Goal: Task Accomplishment & Management: Manage account settings

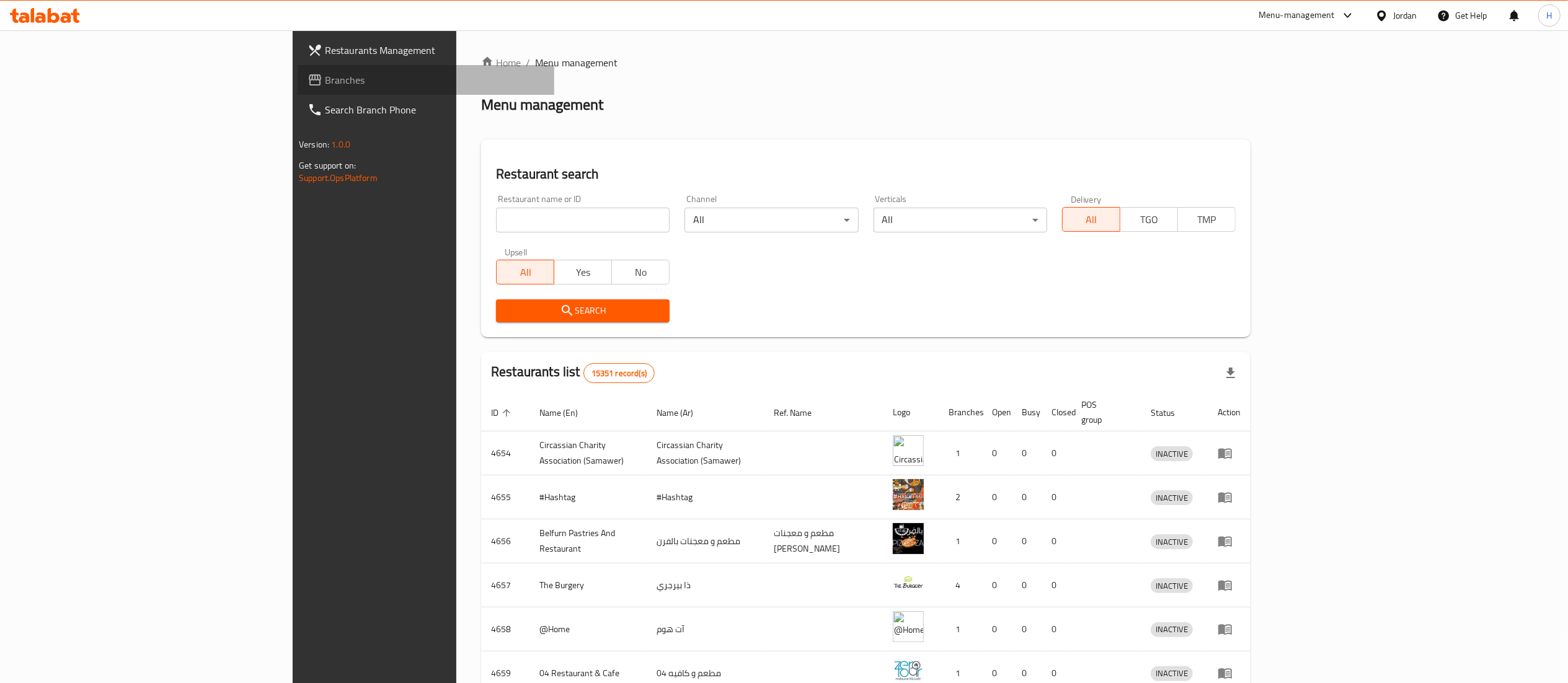
click at [325, 74] on span "Branches" at bounding box center [434, 79] width 219 height 15
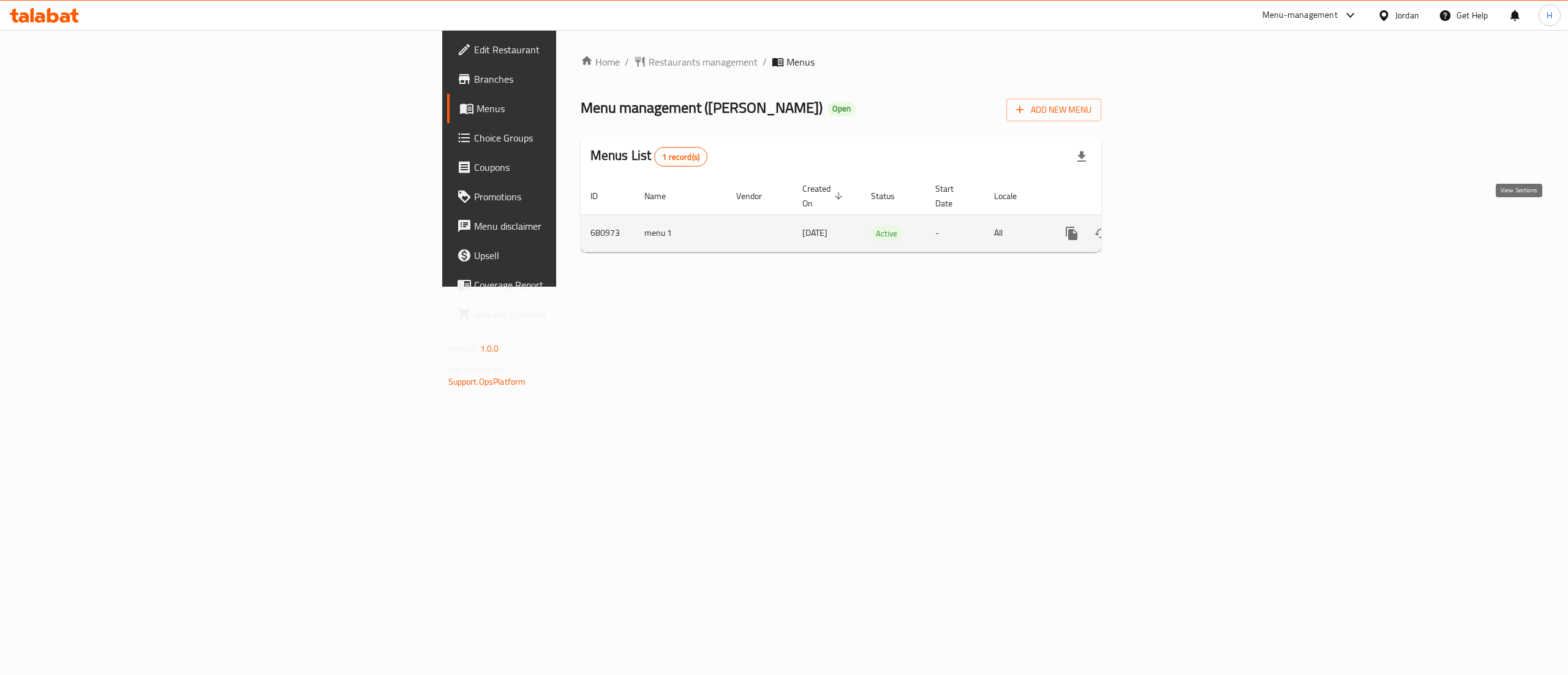
click at [1168, 226] on icon "enhanced table" at bounding box center [1160, 233] width 15 height 15
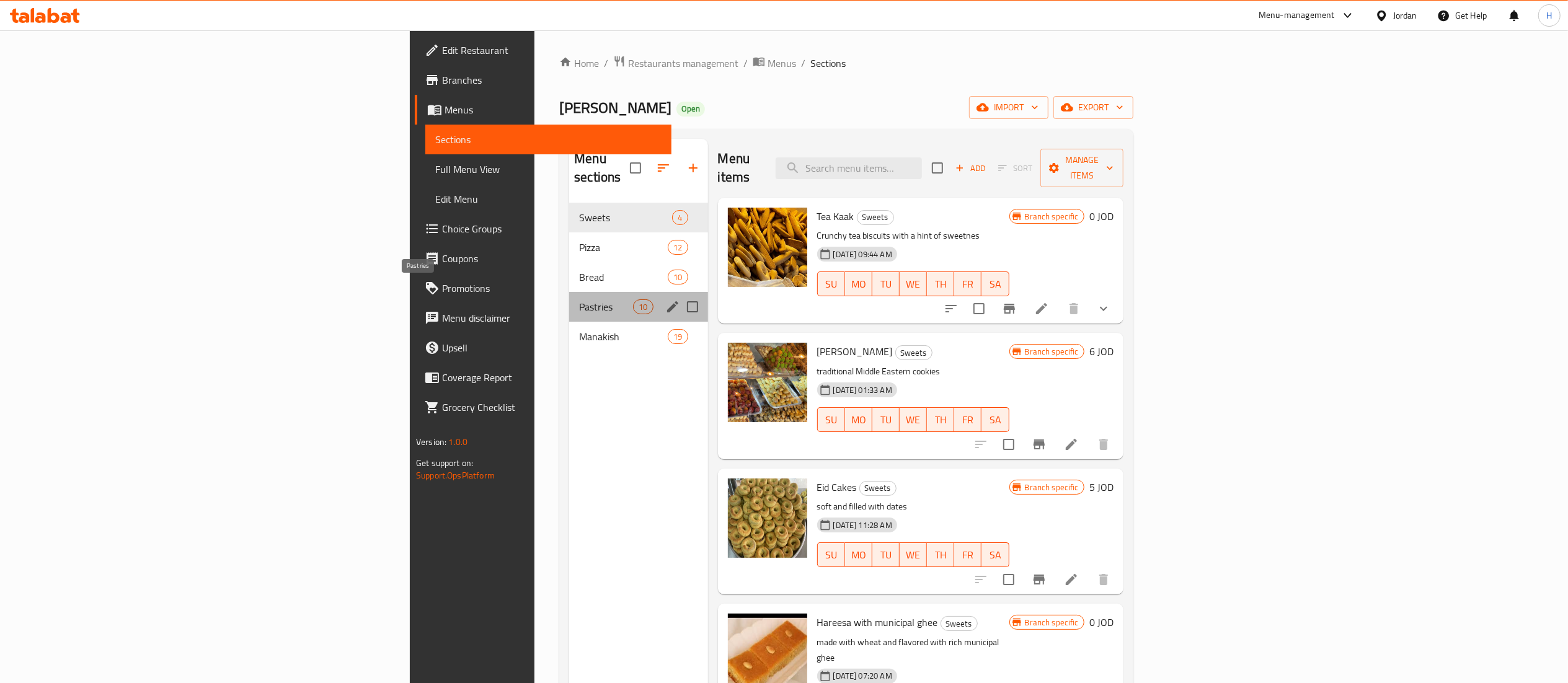
click at [579, 300] on span "Pastries" at bounding box center [606, 307] width 54 height 15
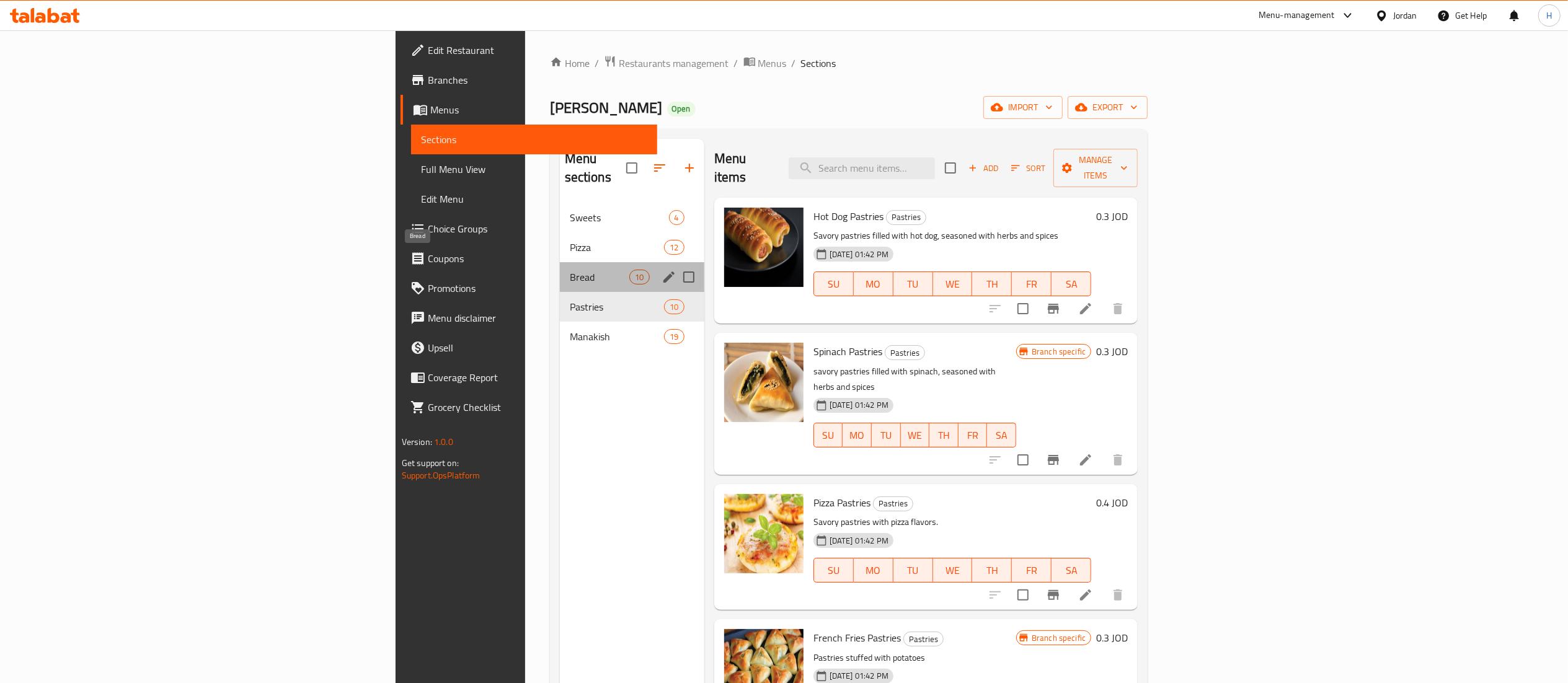
click at [570, 270] on span "Bread" at bounding box center [599, 277] width 60 height 15
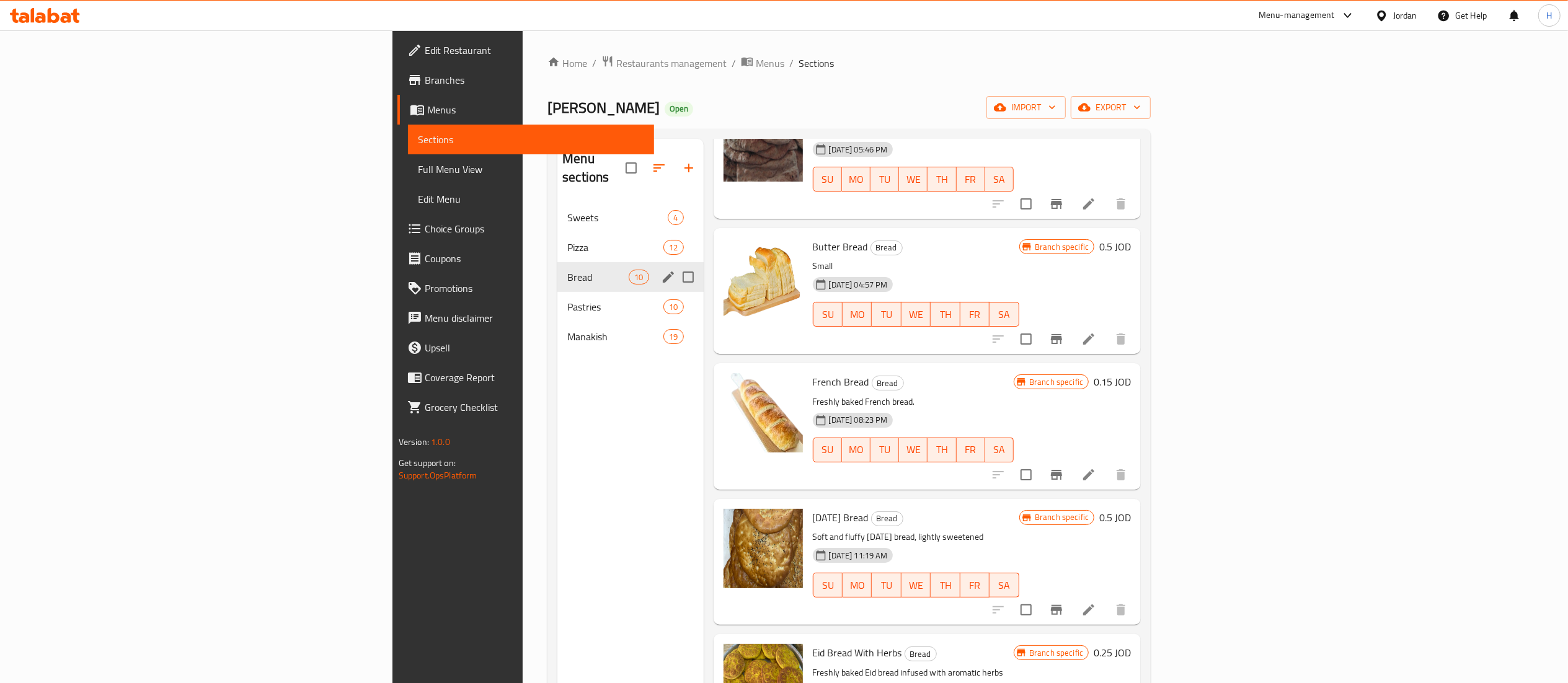
scroll to position [248, 0]
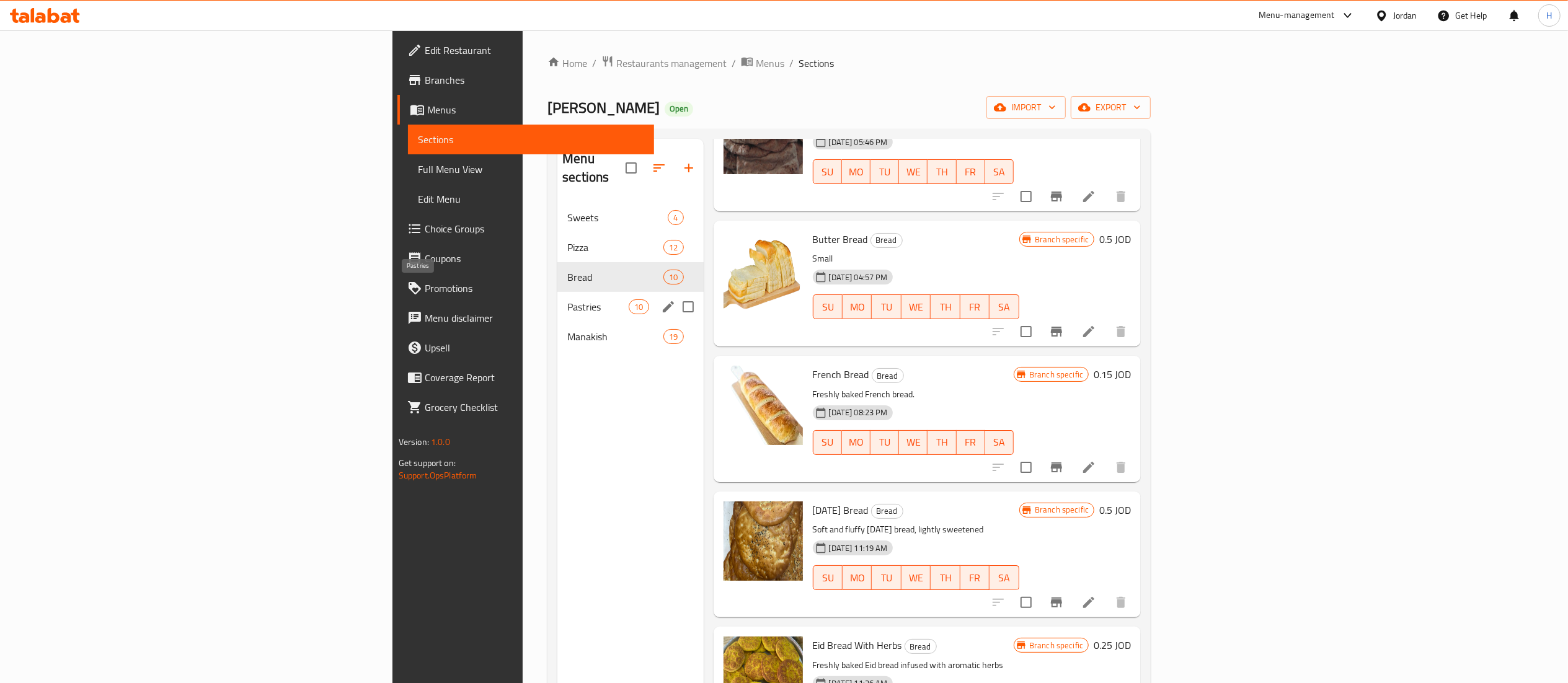
click at [567, 300] on span "Pastries" at bounding box center [597, 307] width 61 height 15
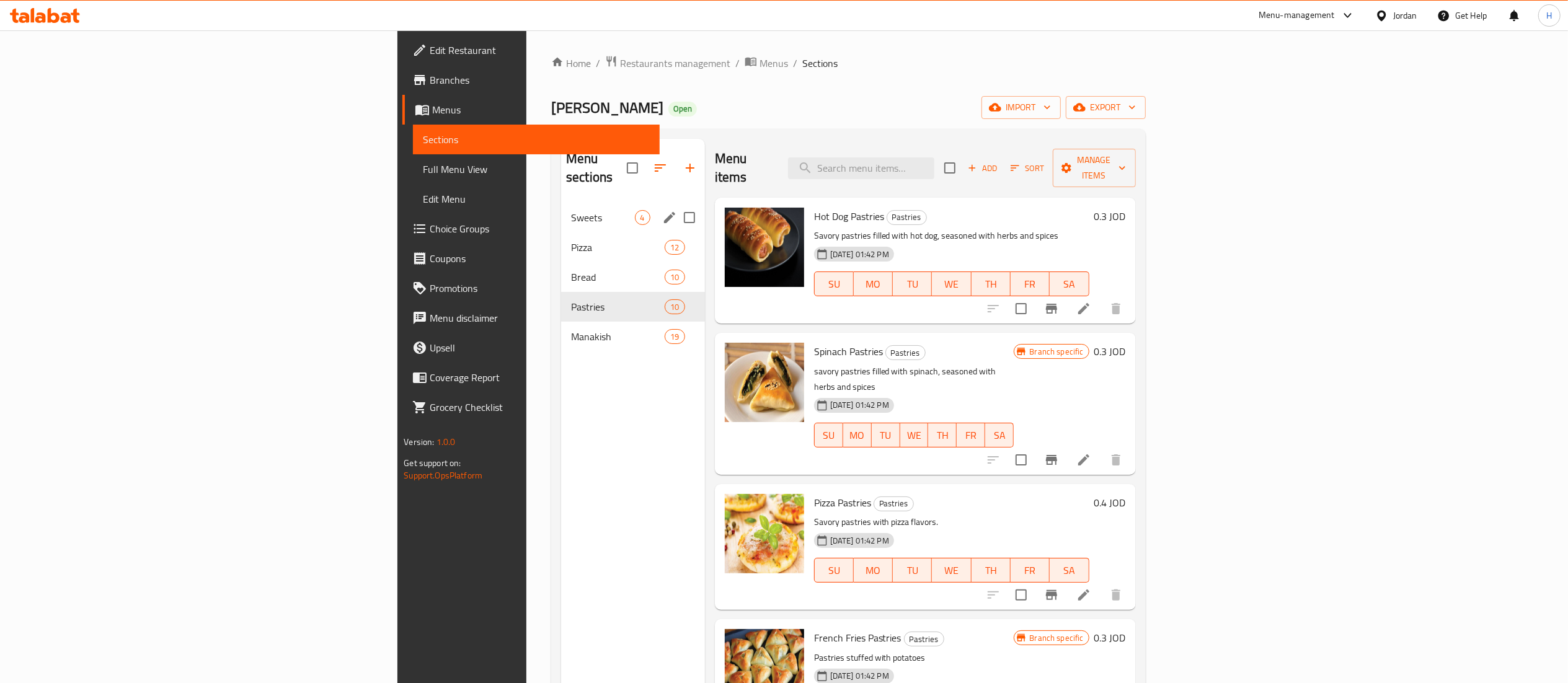
click at [571, 240] on span "Pizza" at bounding box center [618, 247] width 93 height 15
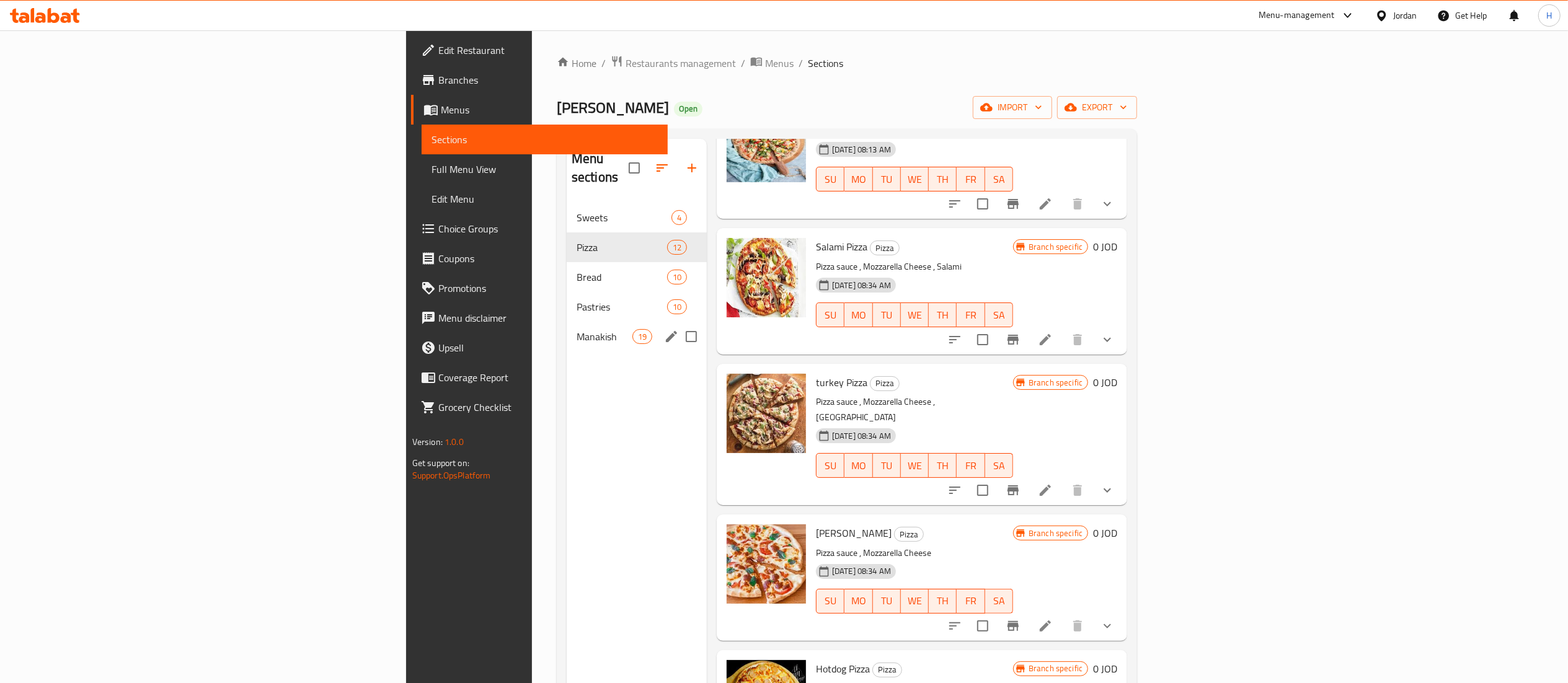
click at [577, 329] on span "Manakish" at bounding box center [604, 336] width 56 height 15
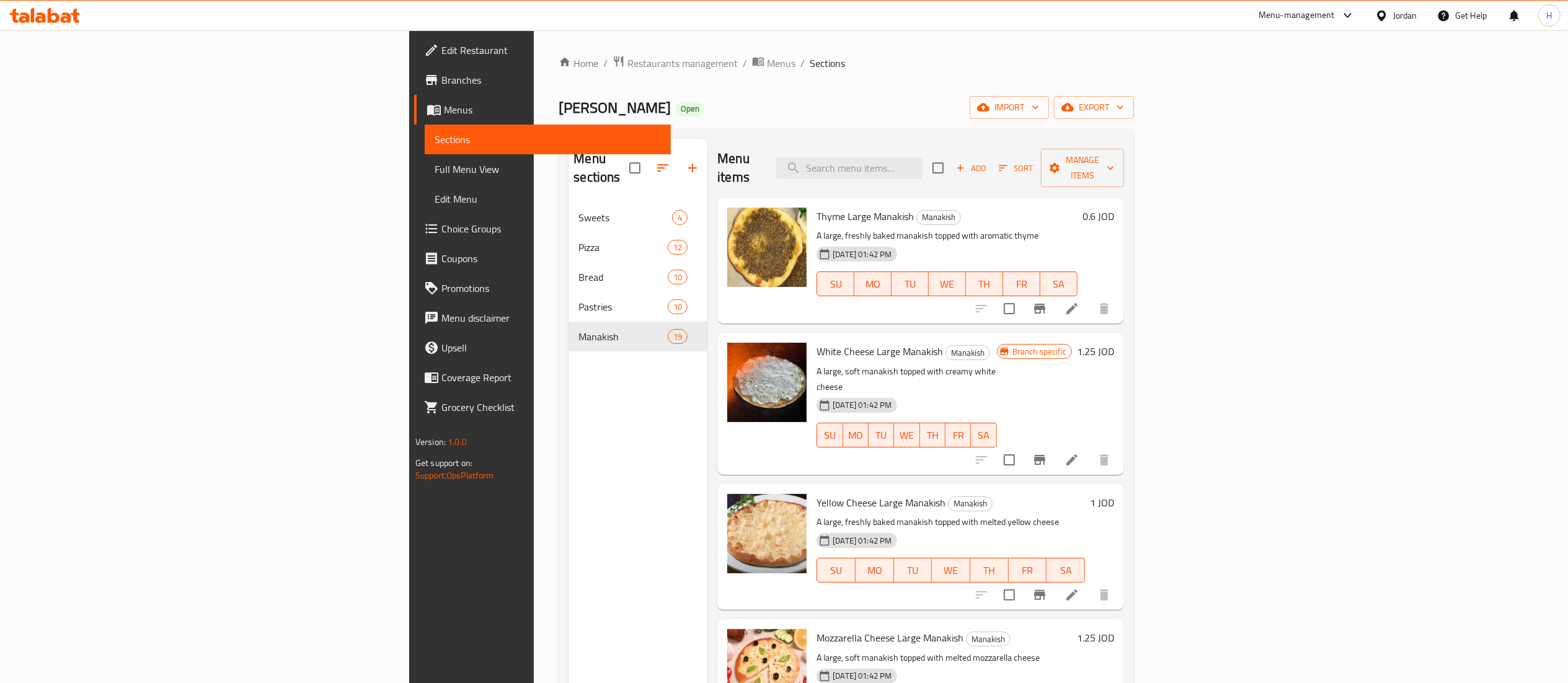
click at [1114, 208] on h6 "0.6 JOD" at bounding box center [1098, 217] width 31 height 17
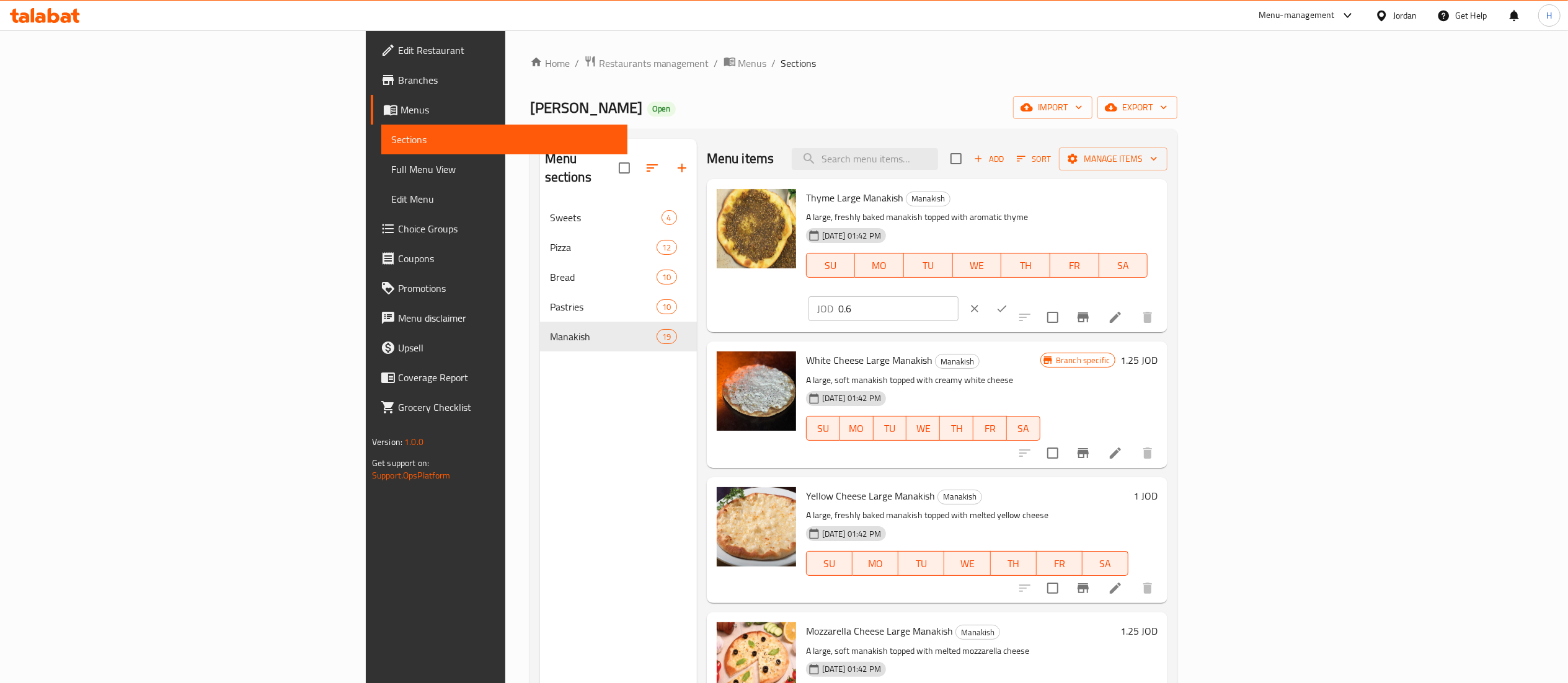
click at [958, 296] on input "0.6" at bounding box center [899, 308] width 121 height 24
type input "0.75"
click at [1016, 295] on button "ok" at bounding box center [1001, 308] width 27 height 27
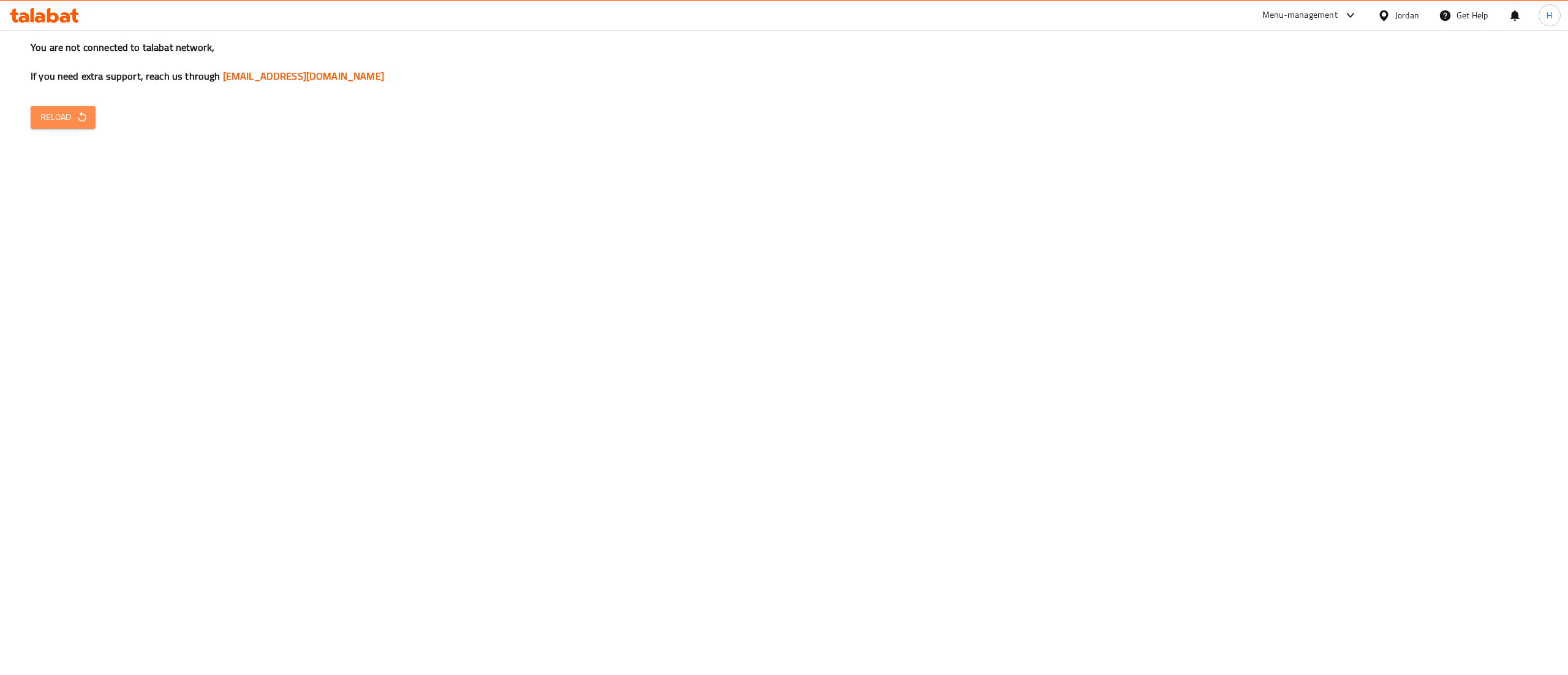
click at [73, 119] on span "Reload" at bounding box center [63, 117] width 46 height 16
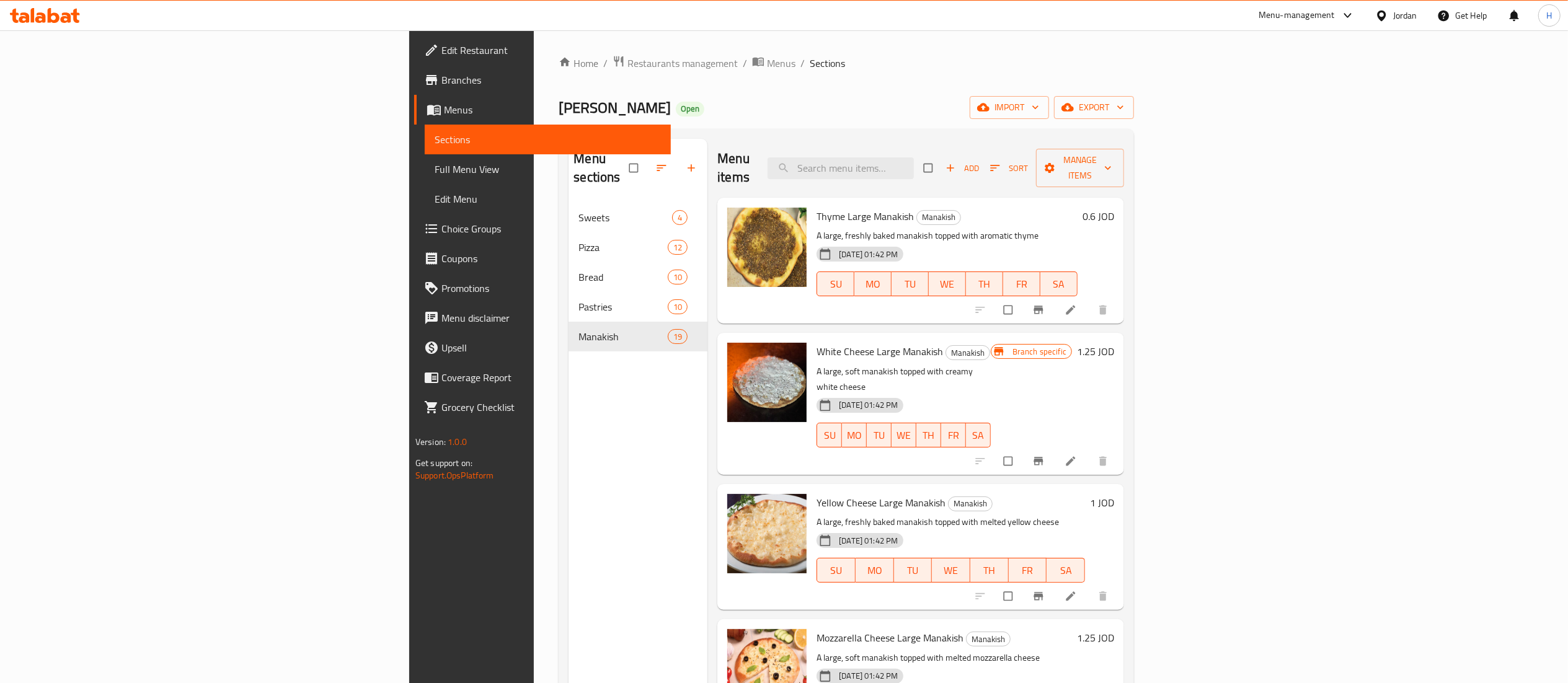
click at [1114, 208] on h6 "0.6 JOD" at bounding box center [1098, 217] width 31 height 17
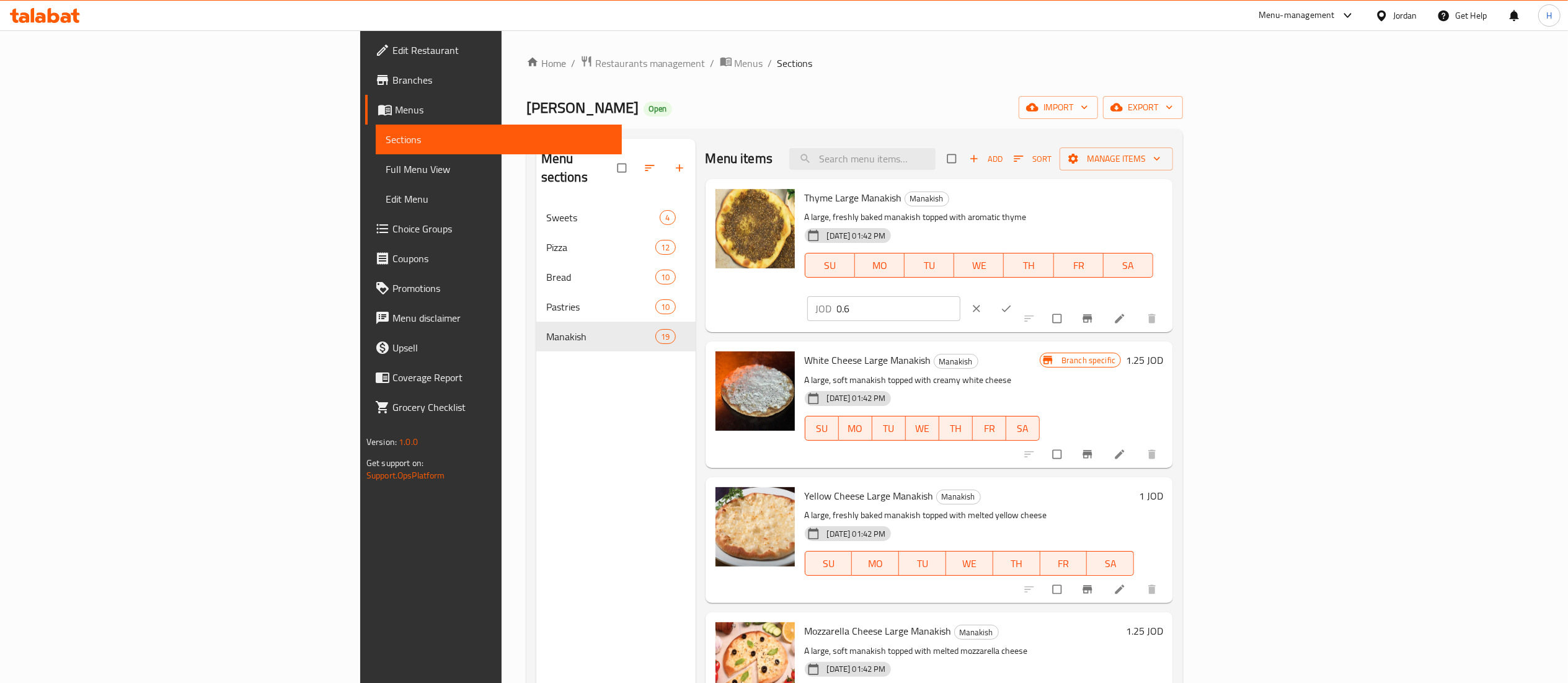
click at [960, 296] on input "0.6" at bounding box center [898, 308] width 123 height 24
type input "0.75"
click at [1012, 302] on icon "ok" at bounding box center [1006, 308] width 12 height 12
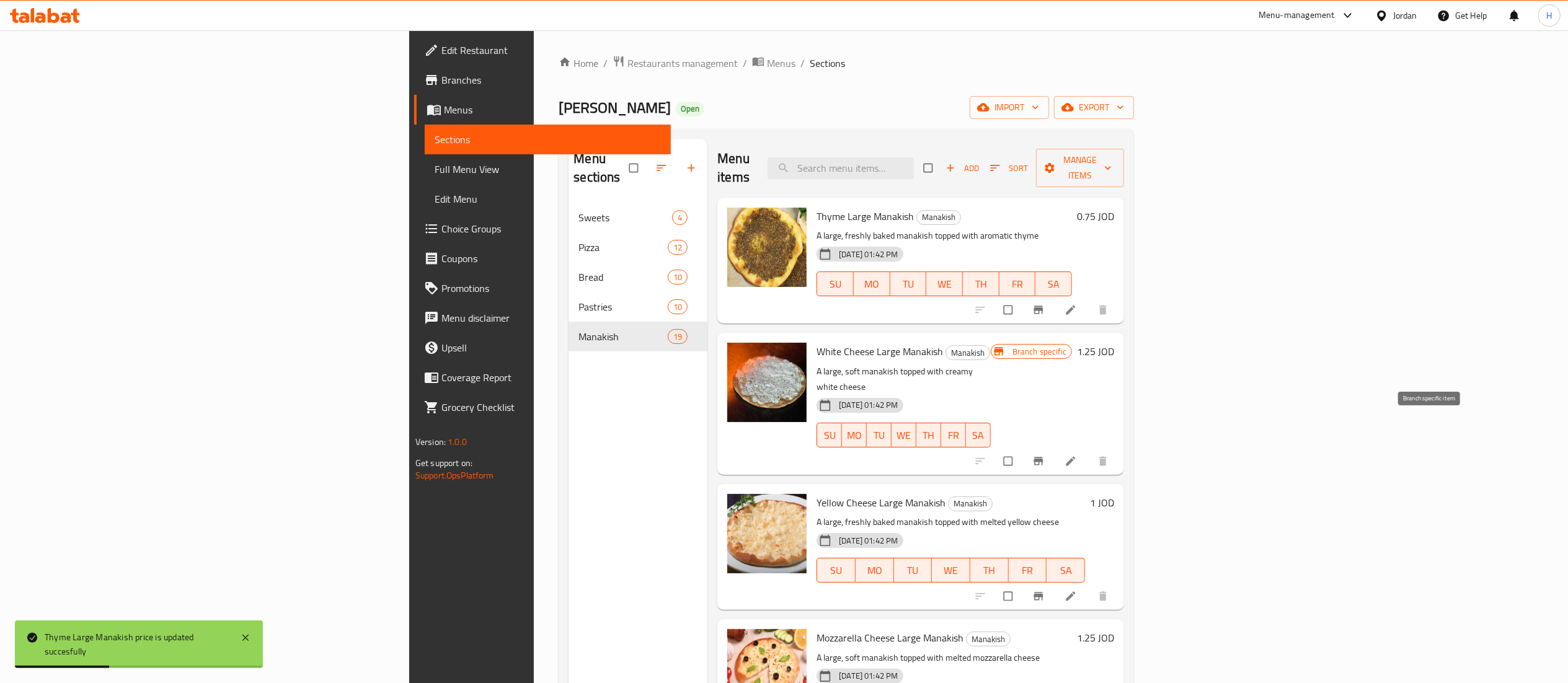
click at [1044, 457] on icon "Branch-specific-item" at bounding box center [1039, 460] width 10 height 8
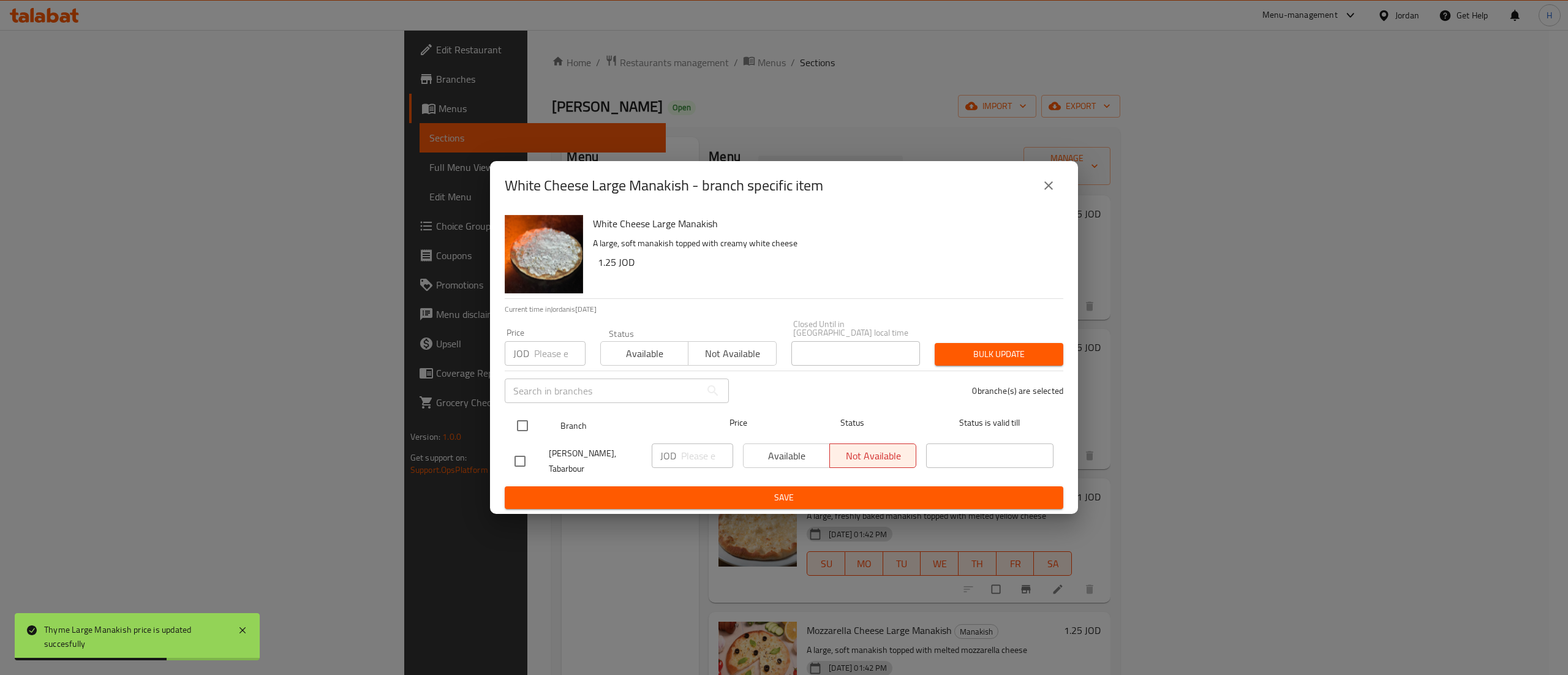
click at [526, 421] on input "checkbox" at bounding box center [523, 426] width 26 height 26
checkbox input "true"
click at [1043, 193] on icon "close" at bounding box center [1048, 186] width 15 height 15
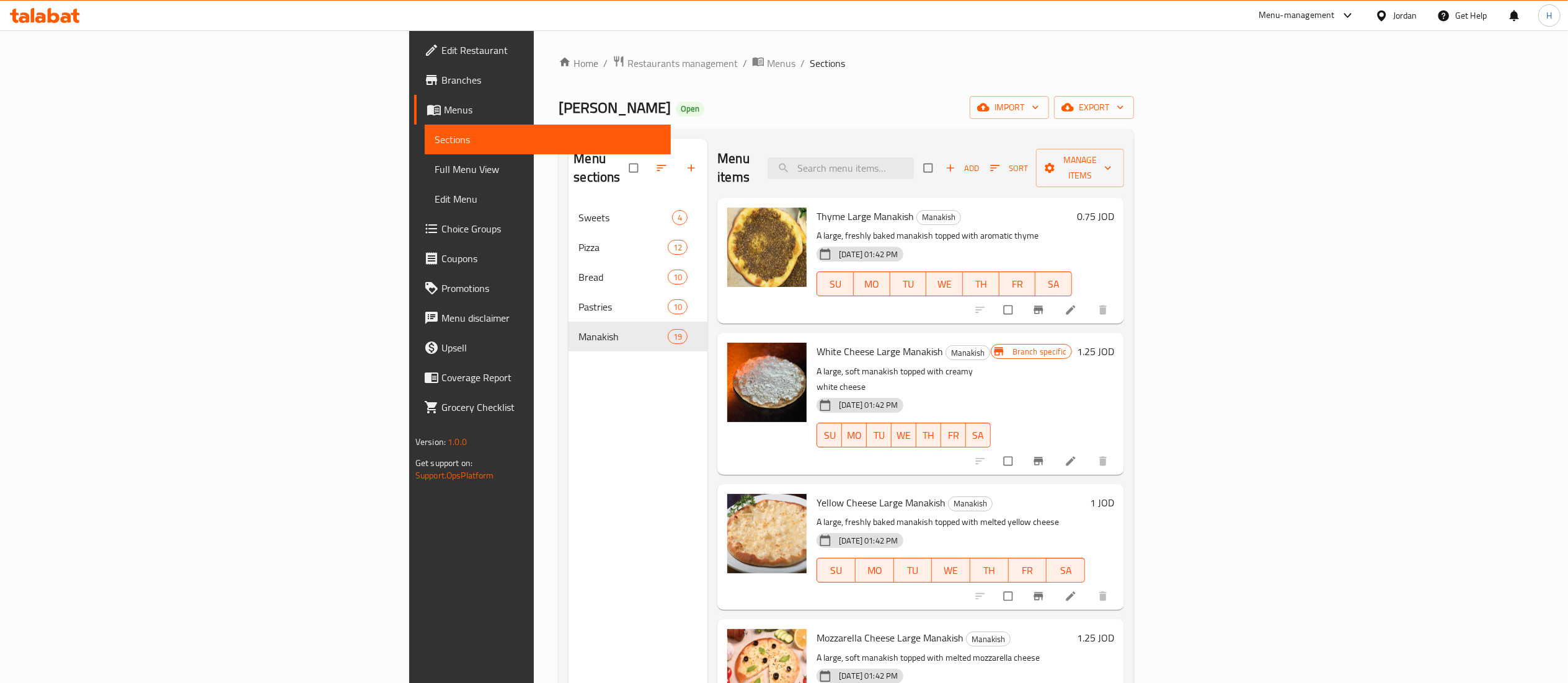
click at [1114, 343] on h6 "1.25 JOD" at bounding box center [1095, 352] width 38 height 17
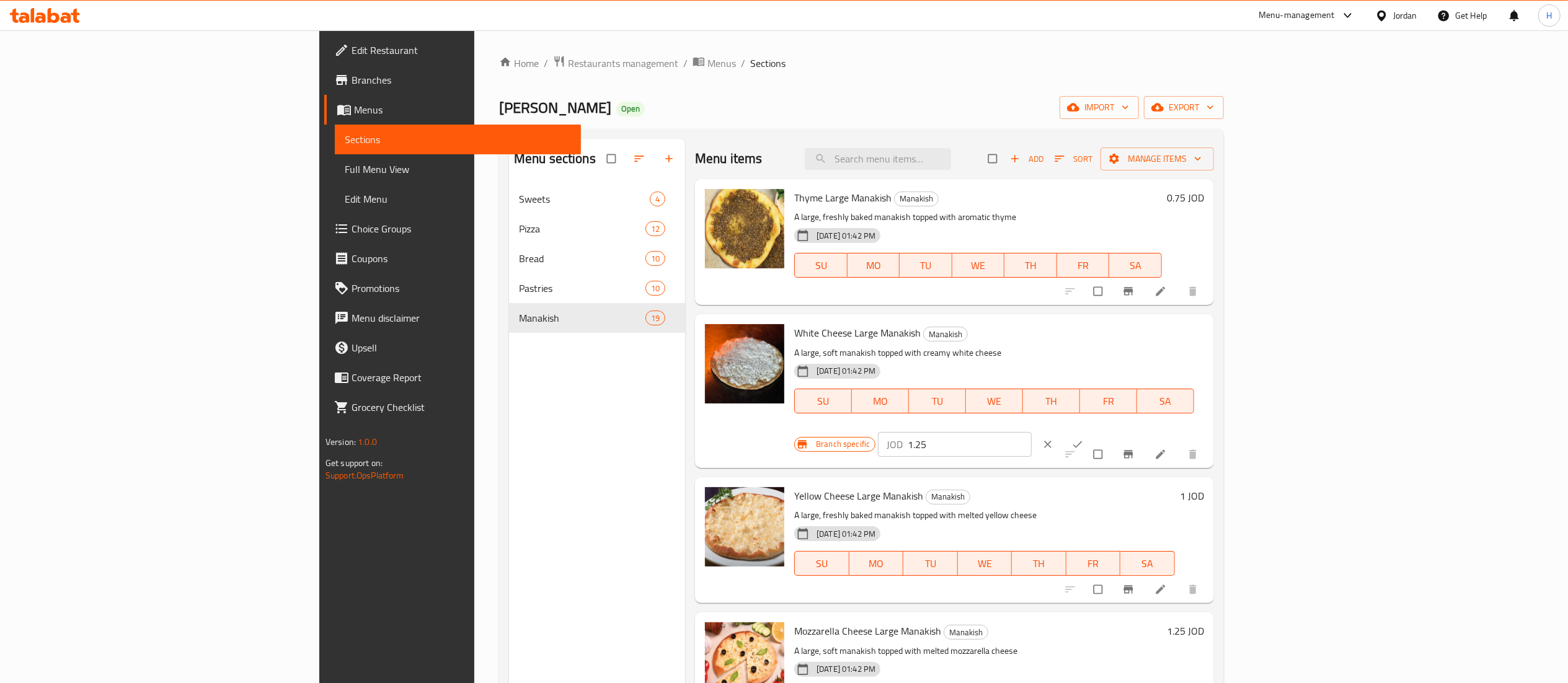
click at [1031, 432] on input "1.25" at bounding box center [969, 445] width 123 height 24
type input "1.5"
click at [1094, 431] on button "ok" at bounding box center [1079, 444] width 30 height 27
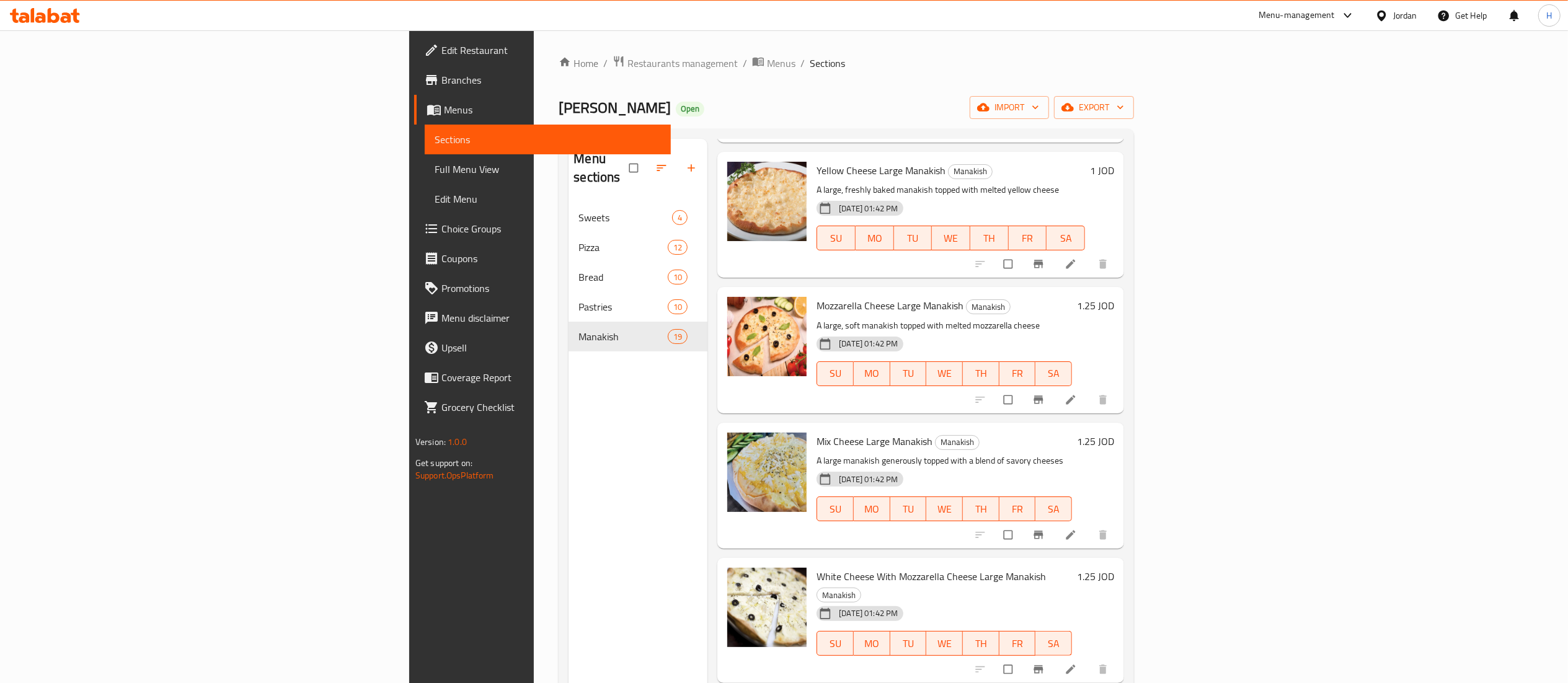
scroll to position [372, 0]
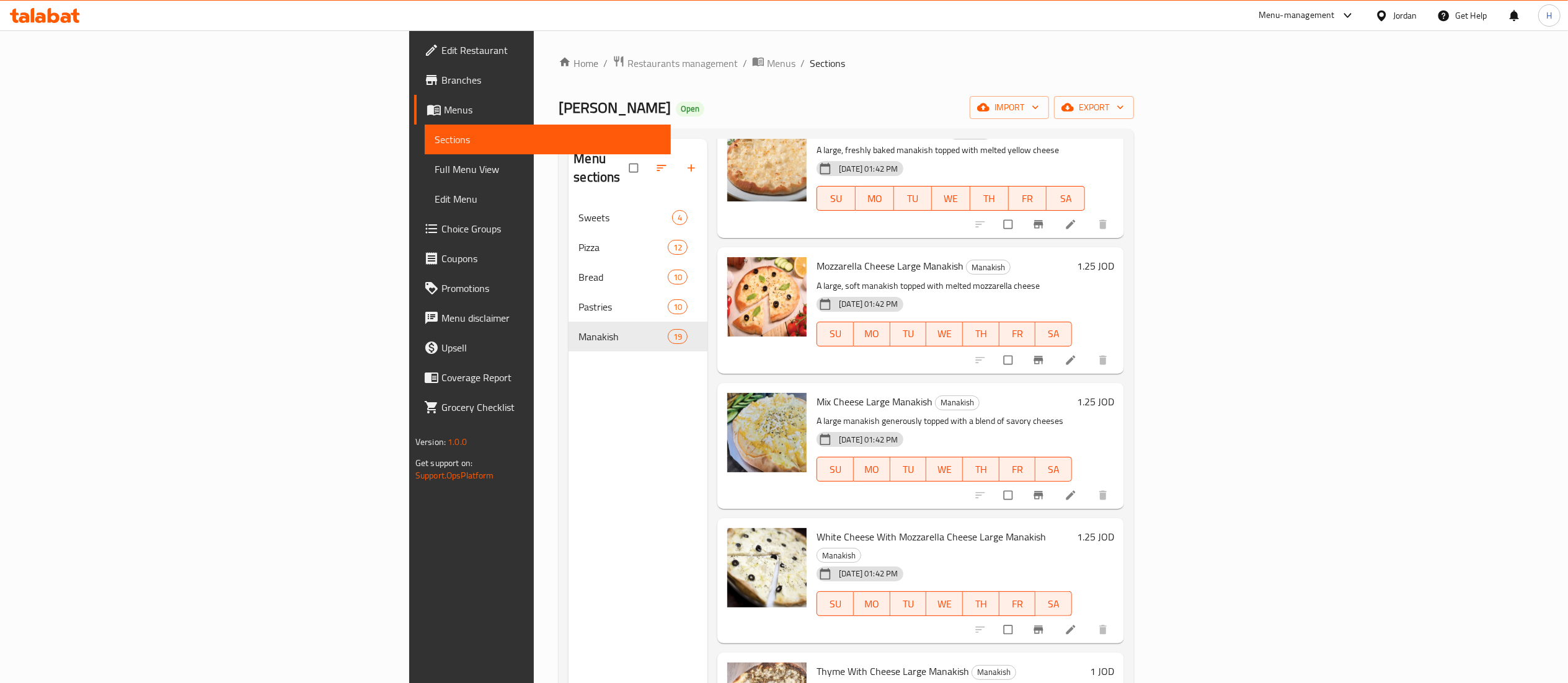
click at [1114, 528] on h6 "1.25 JOD" at bounding box center [1095, 537] width 38 height 17
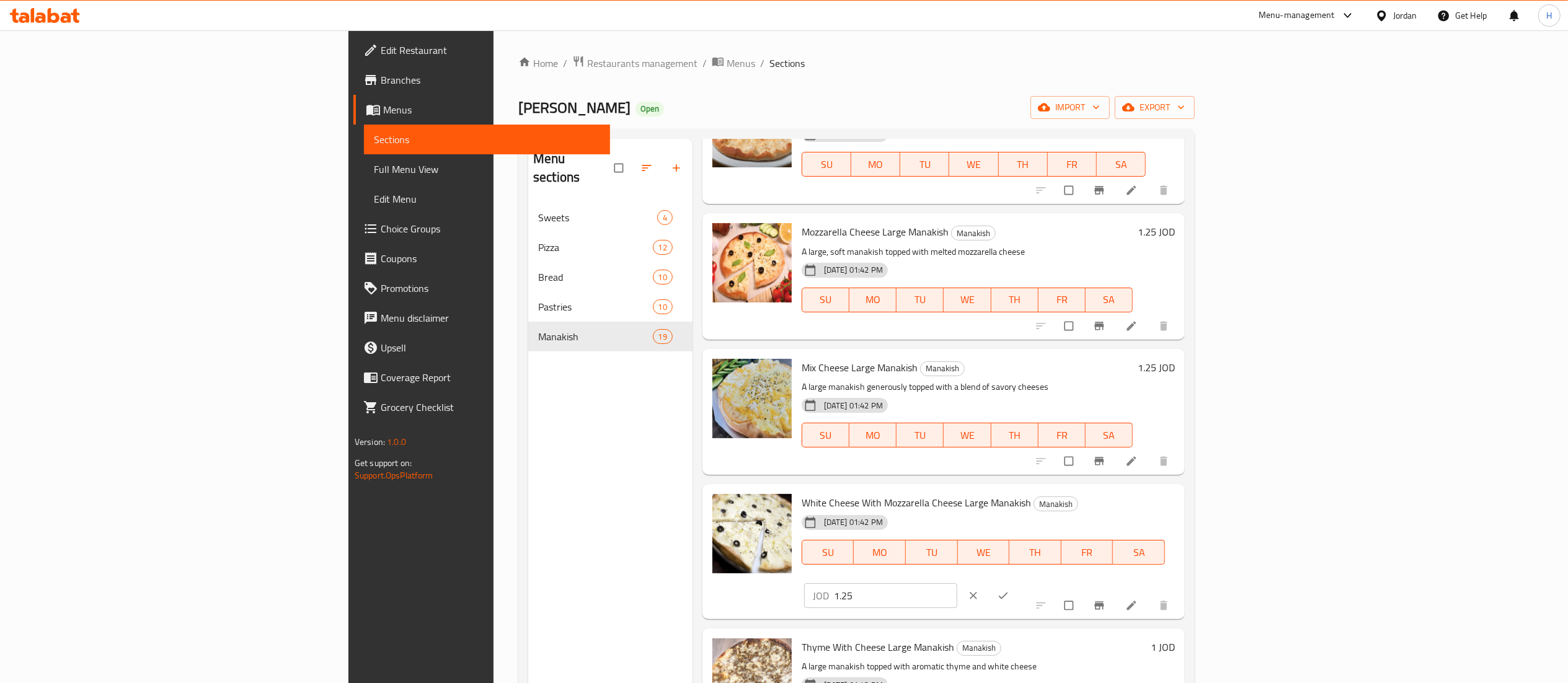
click at [957, 583] on input "1.25" at bounding box center [895, 596] width 123 height 24
type input "1.75"
click at [1010, 590] on icon "ok" at bounding box center [1003, 596] width 12 height 12
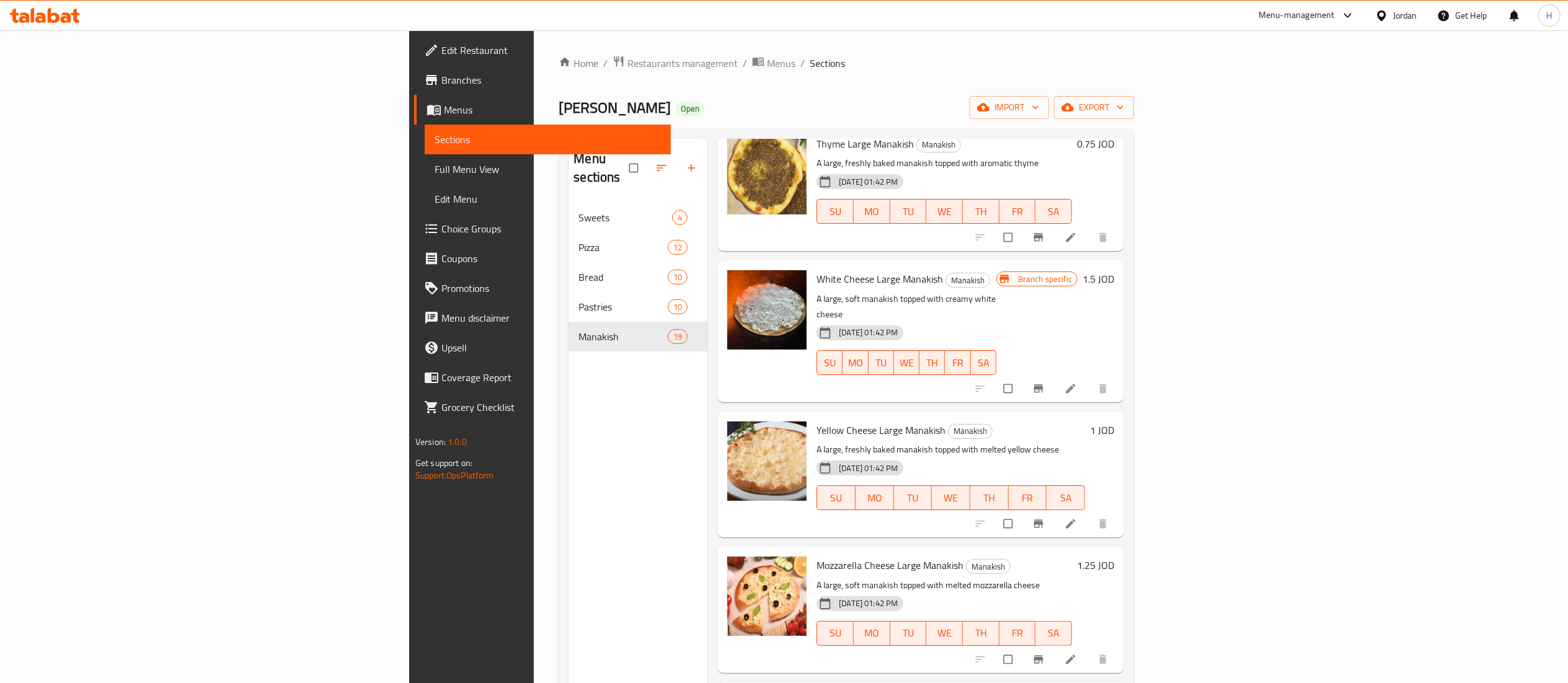
scroll to position [124, 0]
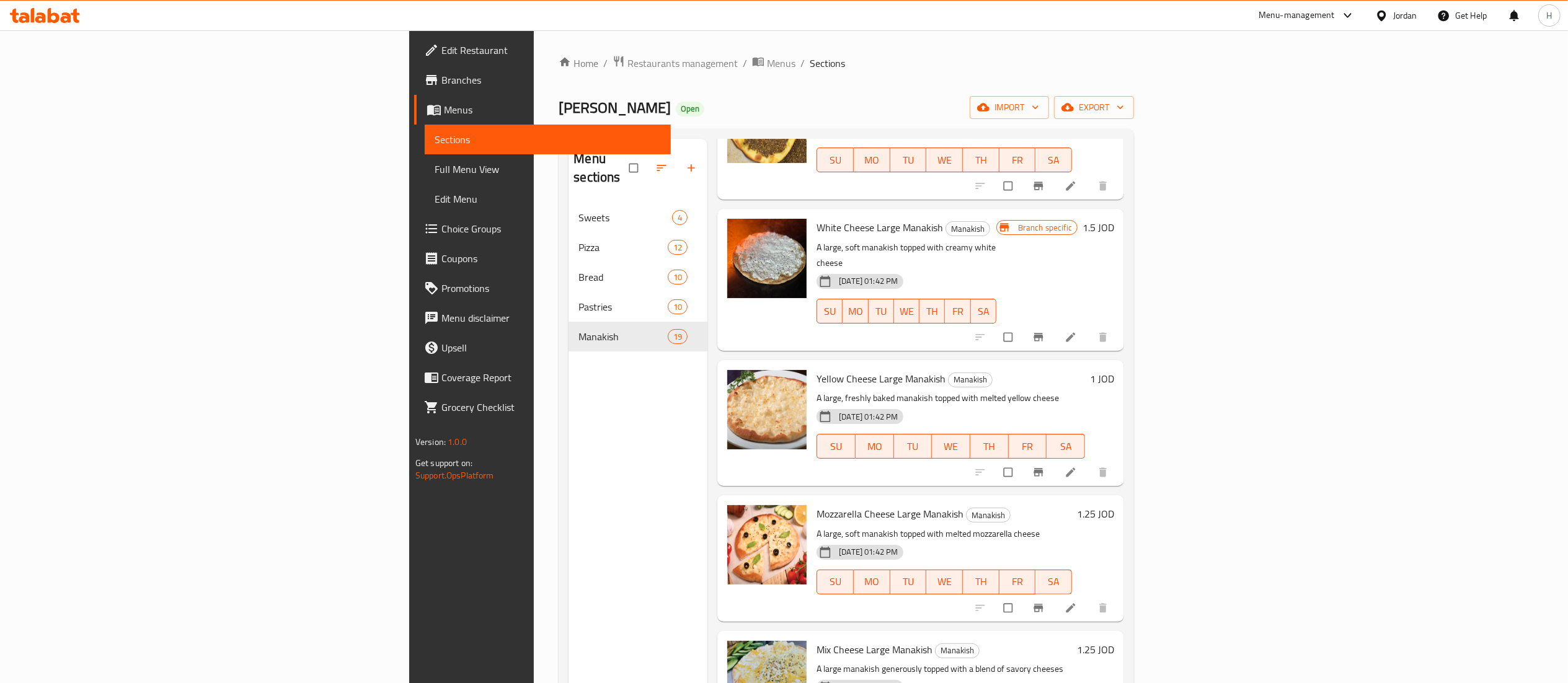
click at [1114, 505] on div "1.25 JOD" at bounding box center [1093, 557] width 42 height 106
click at [1114, 505] on h6 "1.25 JOD" at bounding box center [1095, 514] width 38 height 17
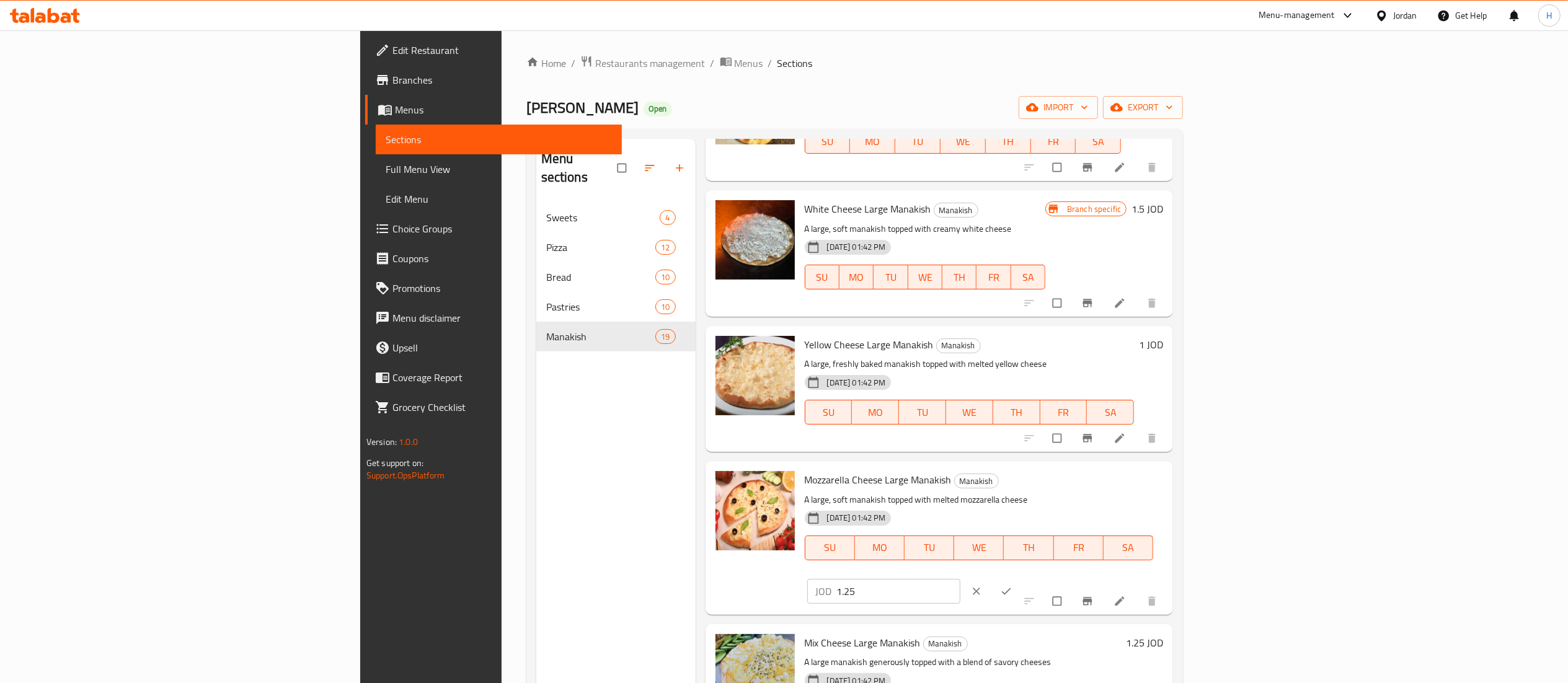
click at [960, 579] on input "1.25" at bounding box center [898, 591] width 123 height 24
type input "1.5"
click at [1012, 585] on icon "ok" at bounding box center [1006, 591] width 12 height 12
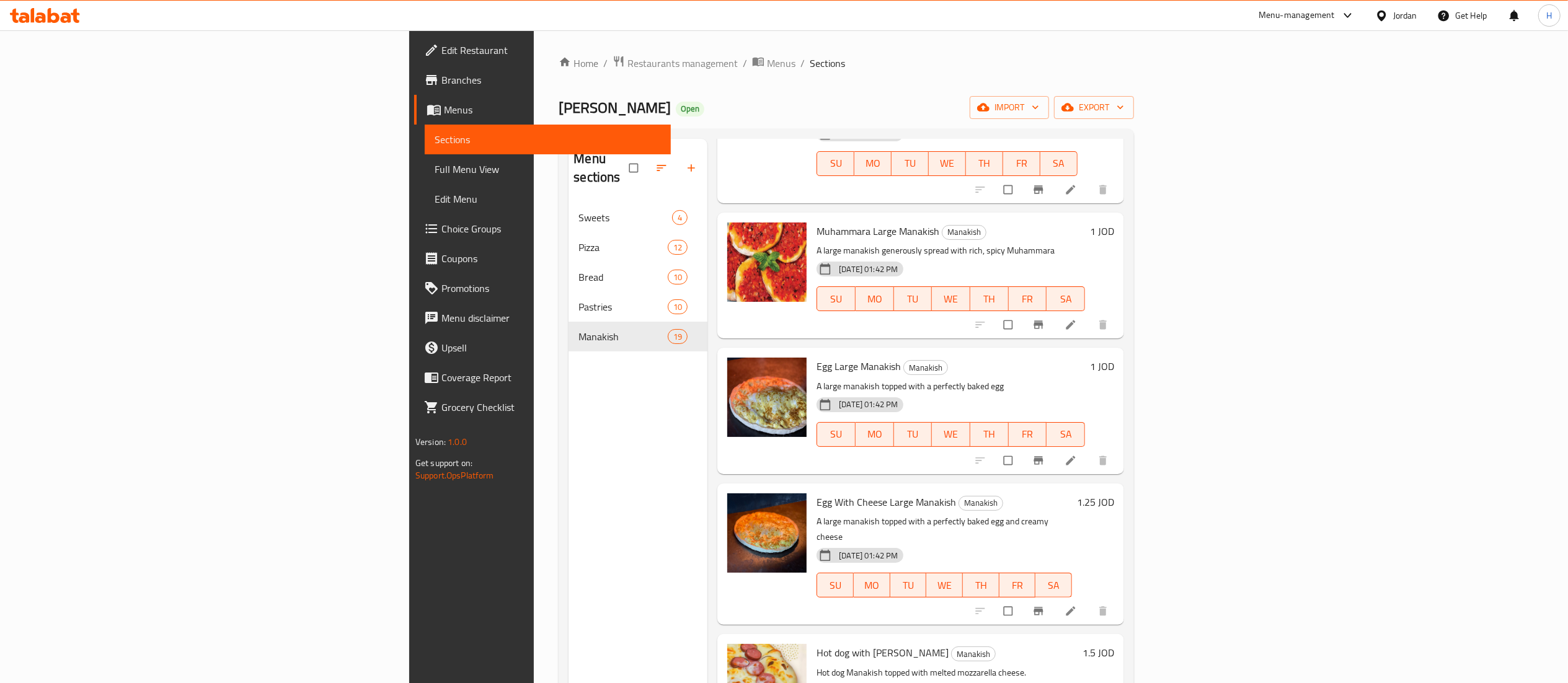
scroll to position [1240, 0]
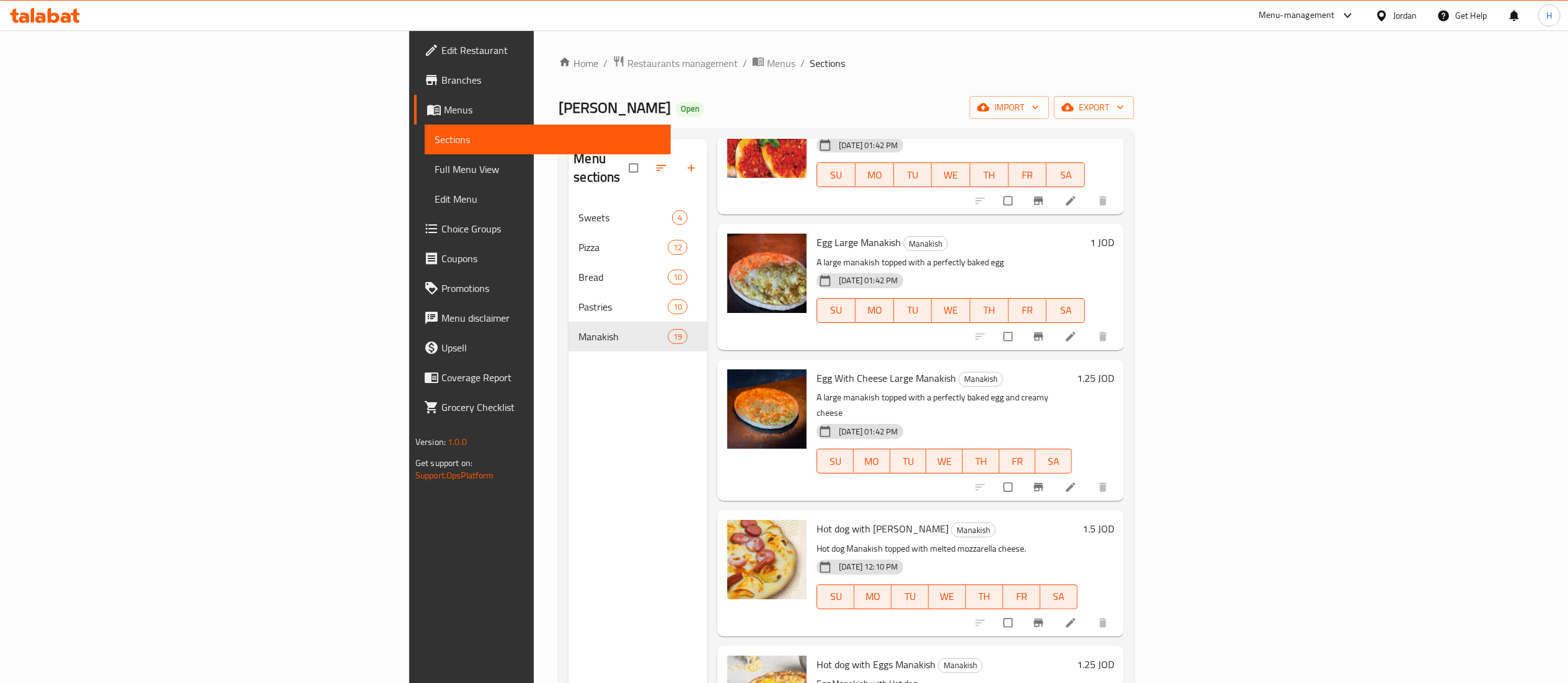
click at [1114, 521] on h6 "1.5 JOD" at bounding box center [1098, 529] width 31 height 17
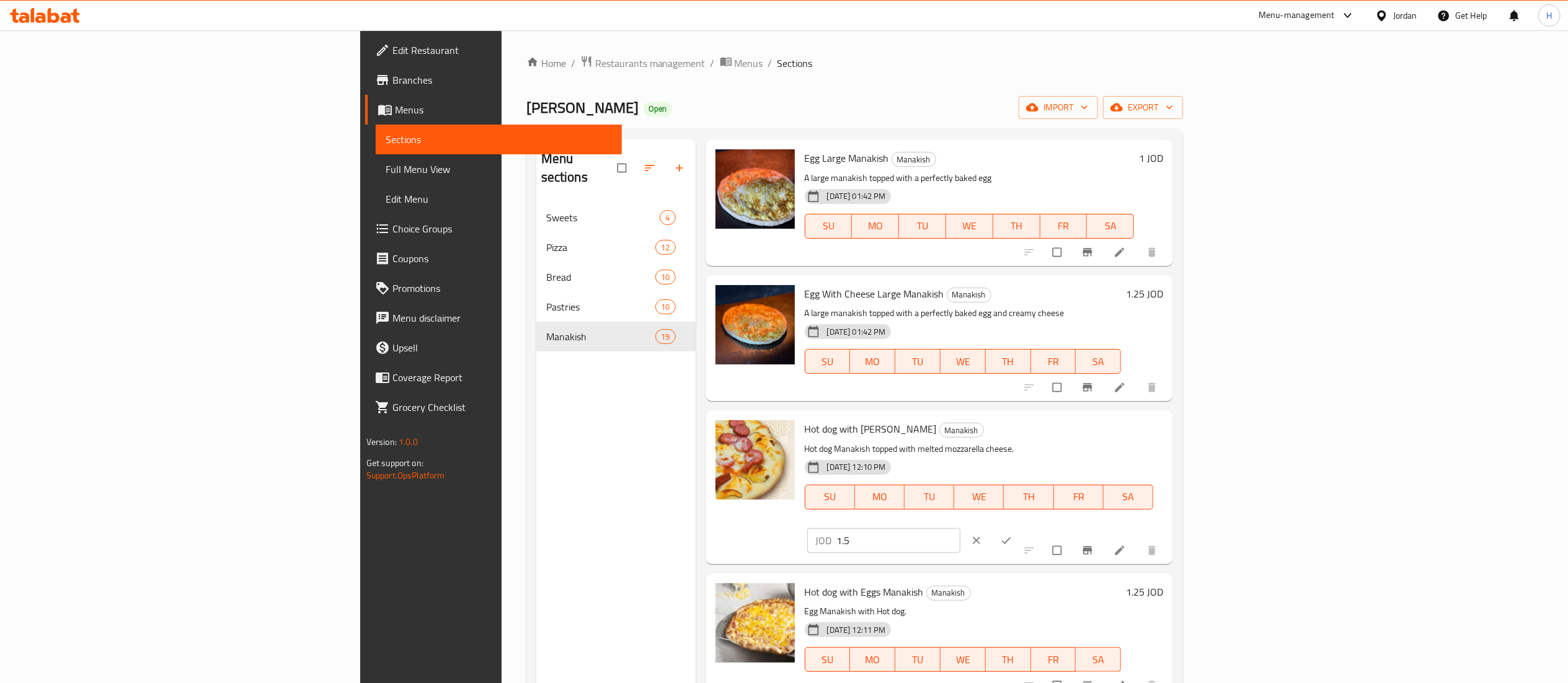
click at [960, 528] on input "1.5" at bounding box center [898, 541] width 123 height 24
type input "1.75"
click at [1012, 535] on icon "ok" at bounding box center [1006, 541] width 12 height 12
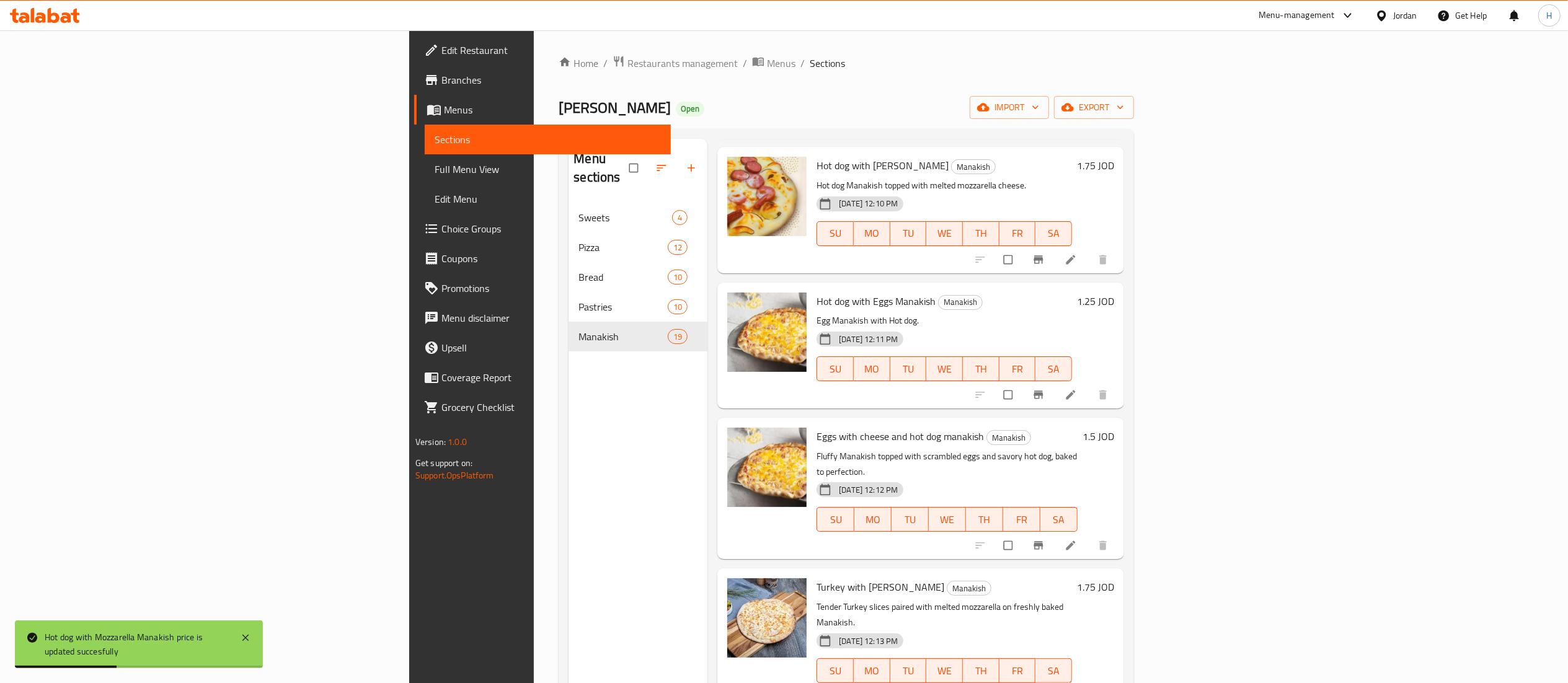
scroll to position [1611, 0]
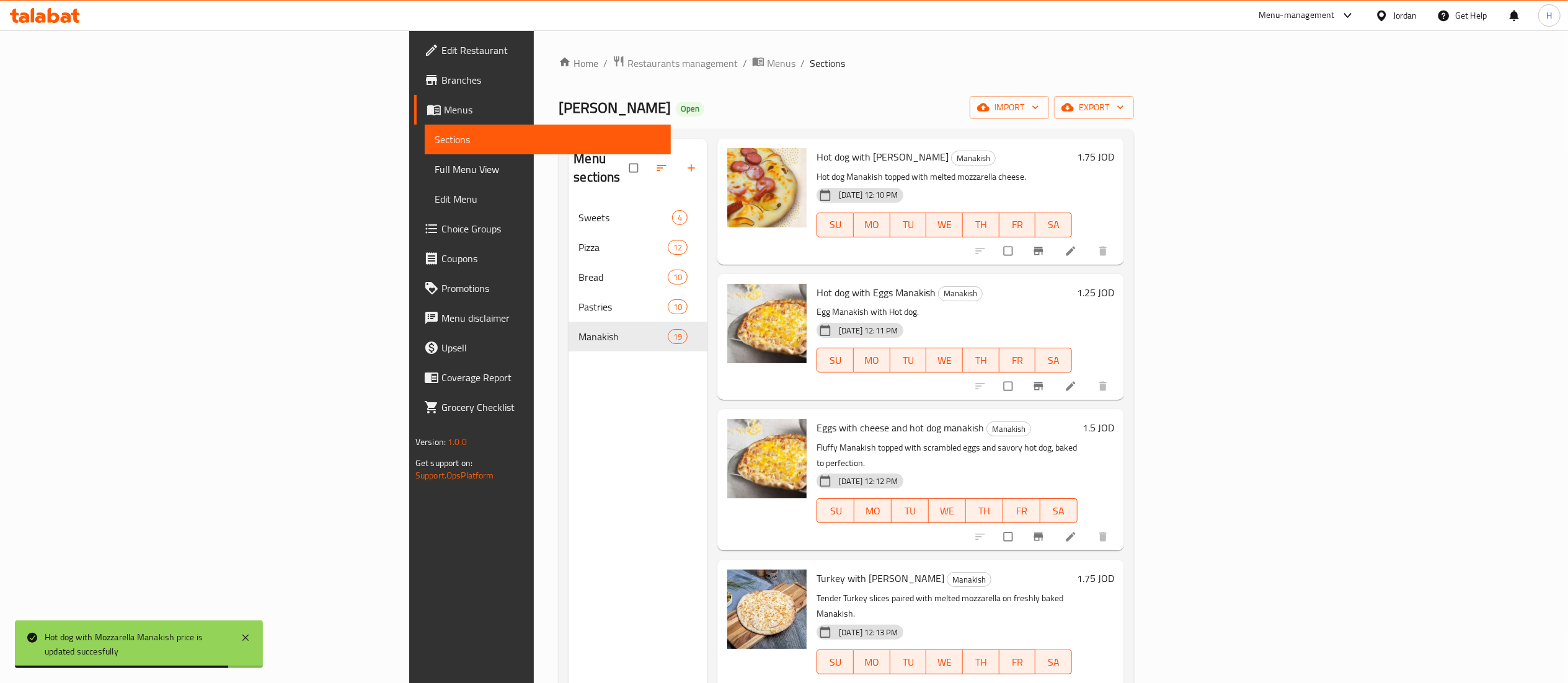
click at [1114, 569] on h6 "1.75 JOD" at bounding box center [1095, 578] width 38 height 17
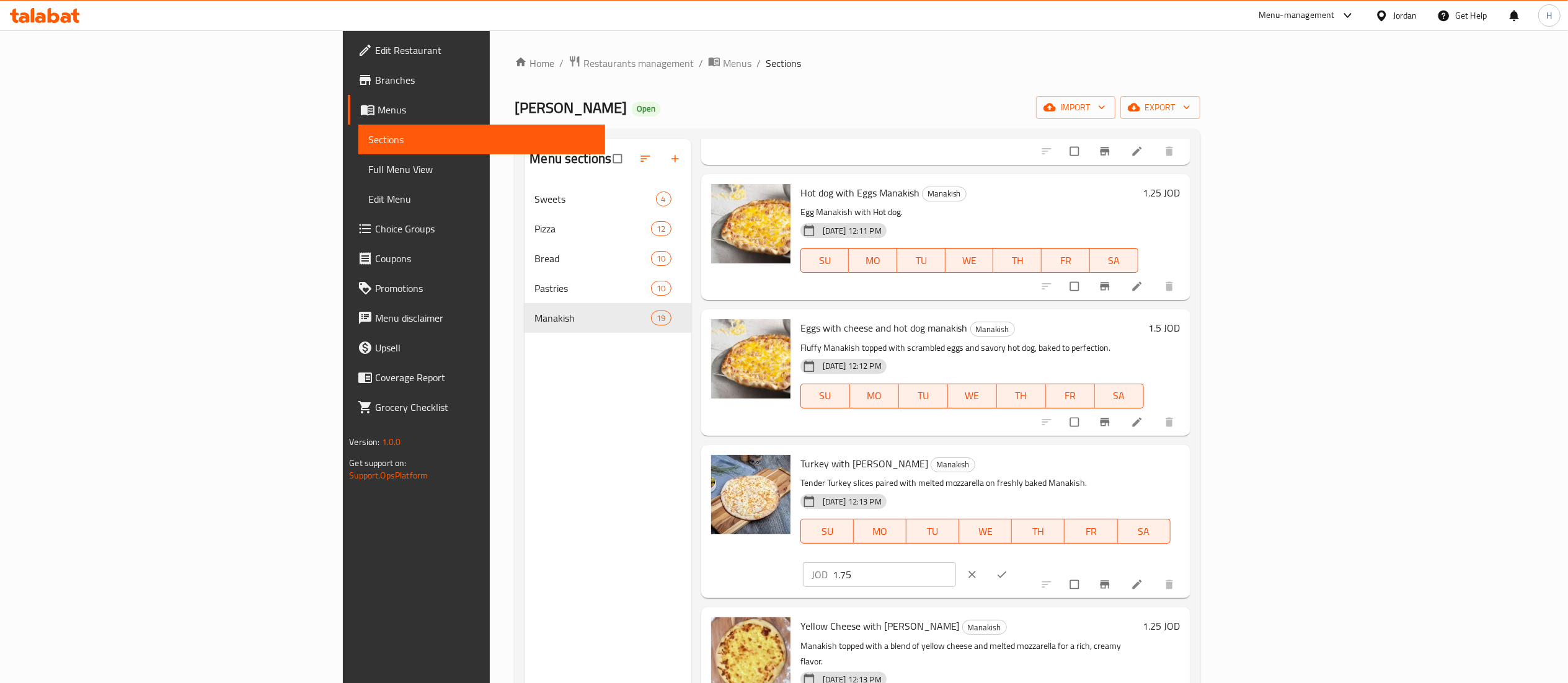
drag, startPoint x: 1380, startPoint y: 471, endPoint x: 1067, endPoint y: 452, distance: 313.6
click at [1065, 455] on div "Turkey with Mozzarella Manakish Manakish Tender Turkey slices paired with melte…" at bounding box center [991, 521] width 390 height 143
type input "2"
click at [1008, 569] on icon "ok" at bounding box center [1002, 575] width 12 height 12
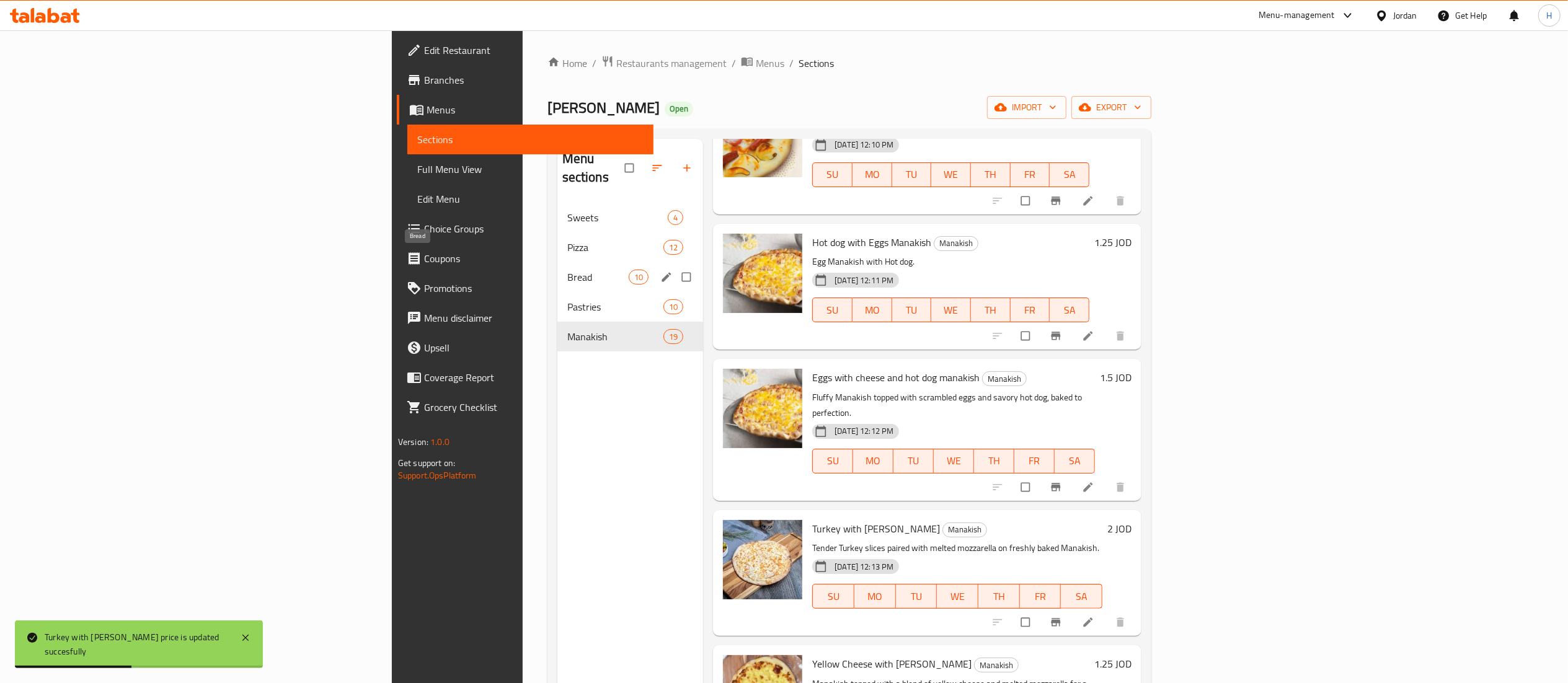
click at [567, 270] on span "Bread" at bounding box center [597, 277] width 61 height 15
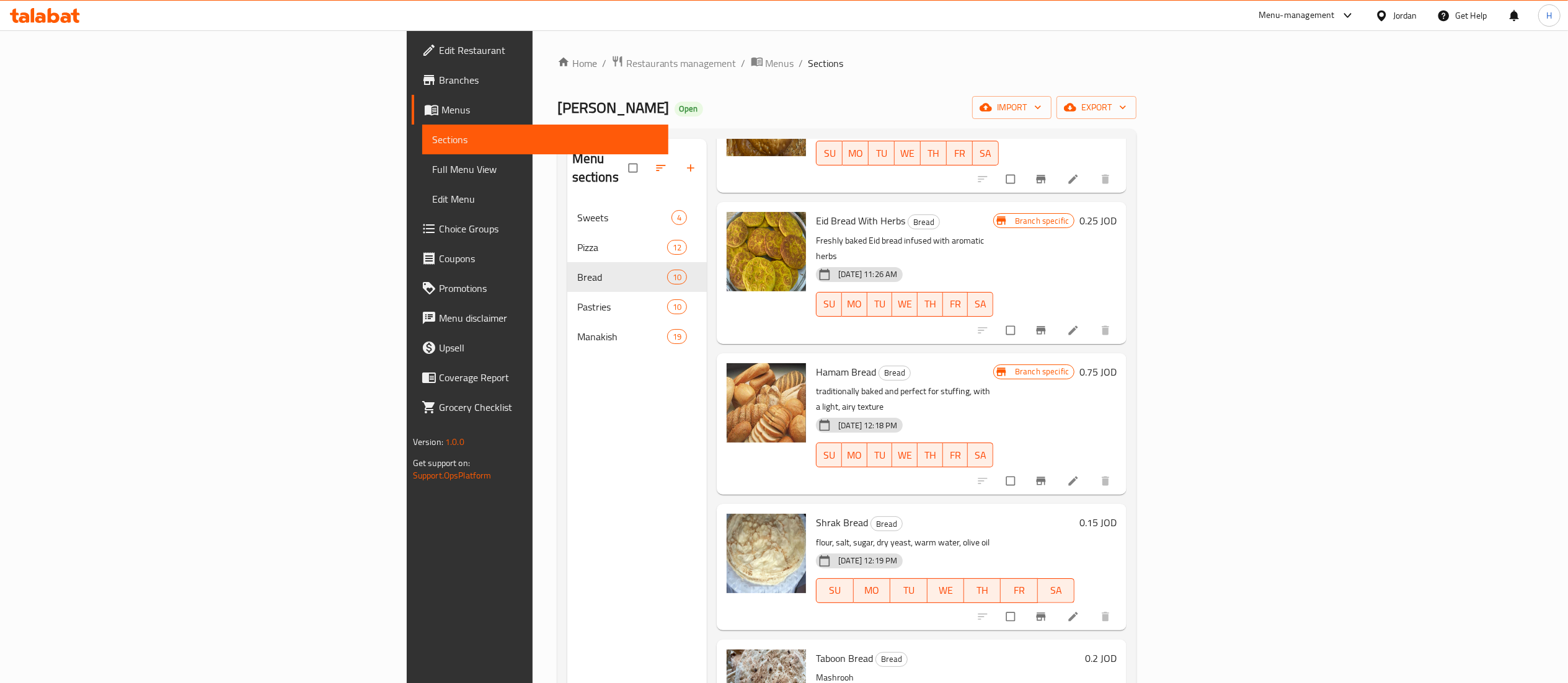
scroll to position [701, 0]
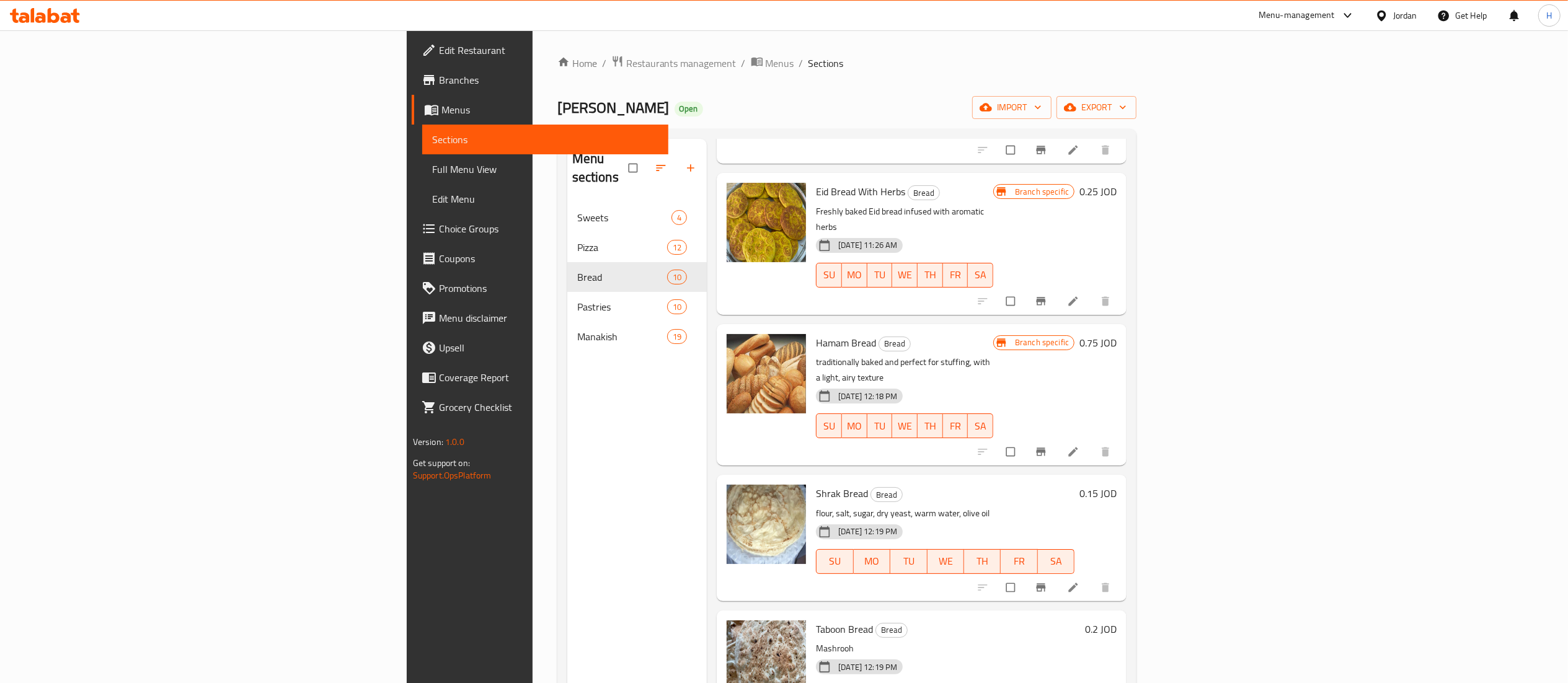
click at [1116, 485] on h6 "0.15 JOD" at bounding box center [1098, 493] width 38 height 17
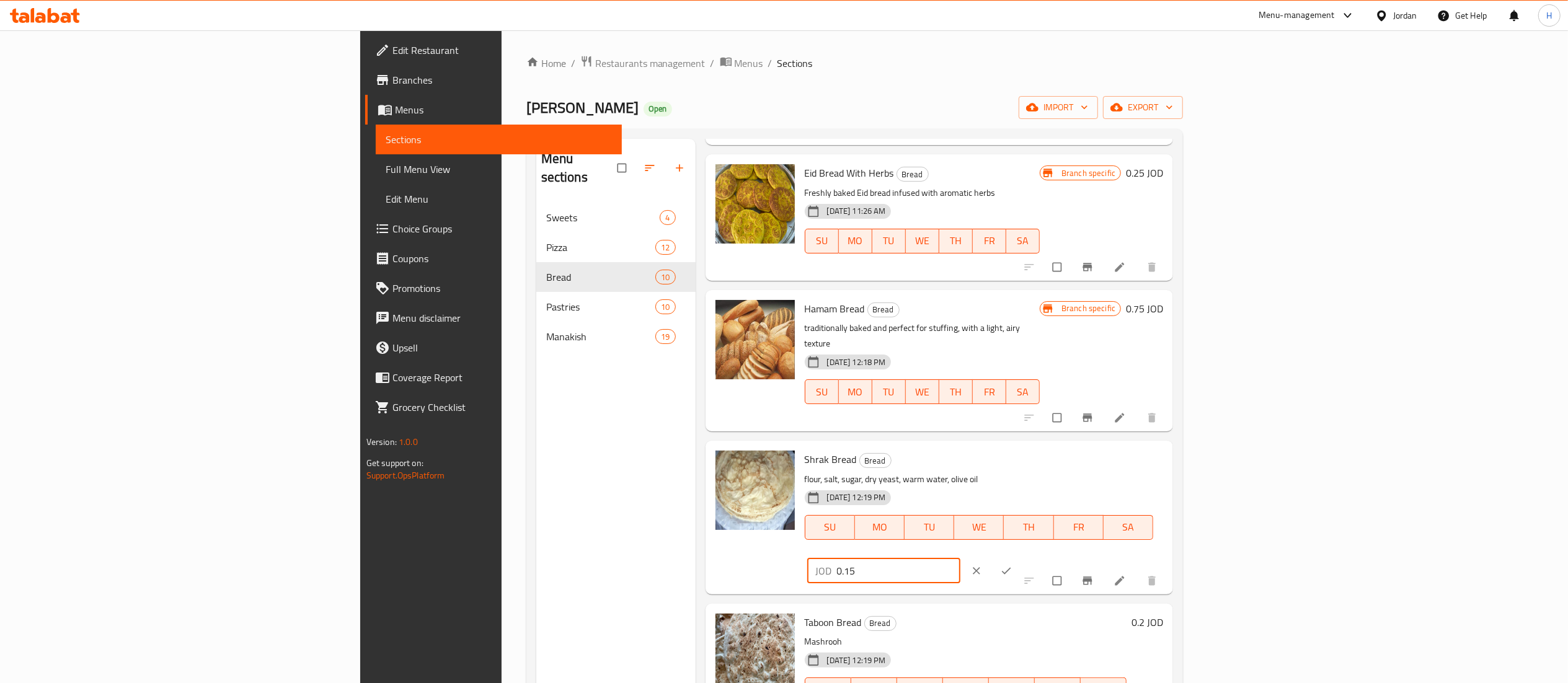
drag, startPoint x: 1379, startPoint y: 450, endPoint x: 1347, endPoint y: 459, distance: 33.2
click at [960, 559] on input "0.15" at bounding box center [898, 571] width 123 height 24
type input "0.2"
click at [1012, 565] on icon "ok" at bounding box center [1006, 571] width 12 height 12
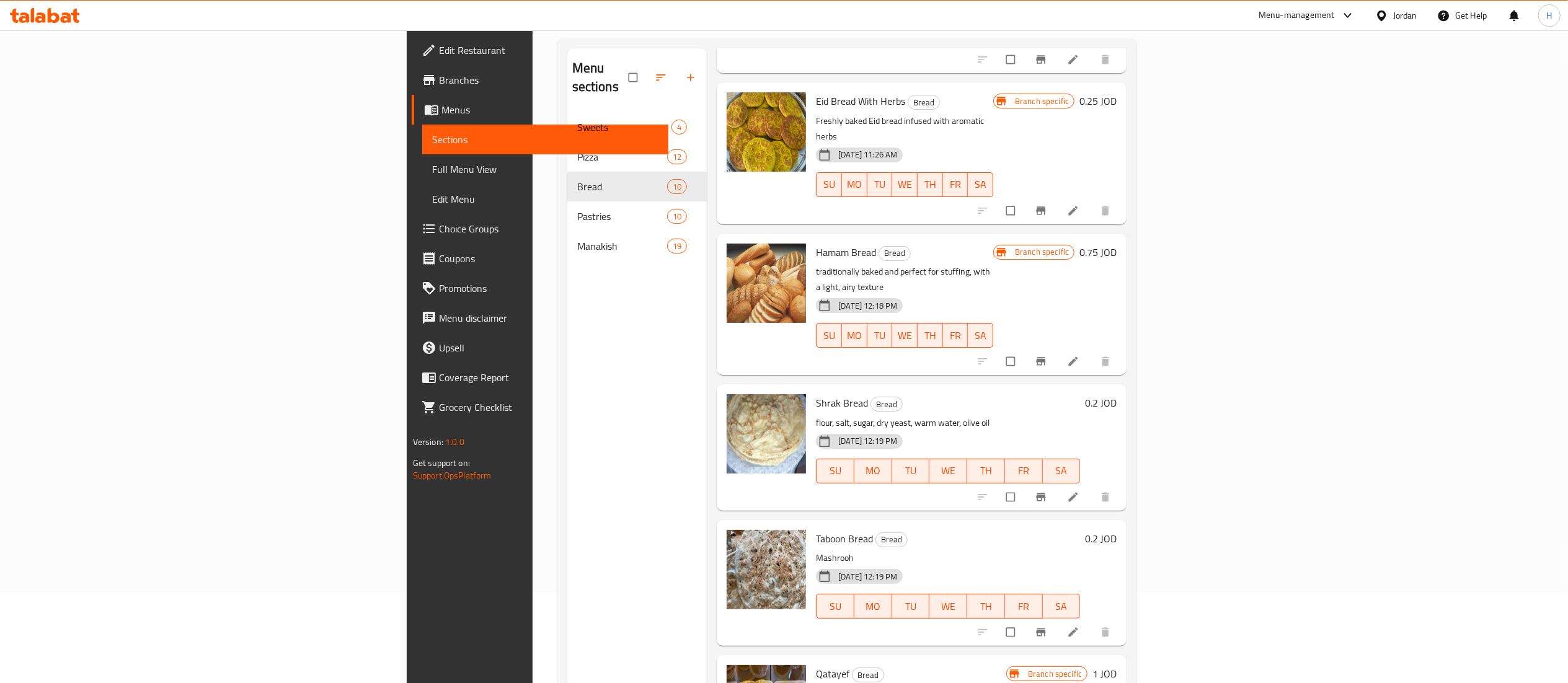
scroll to position [124, 0]
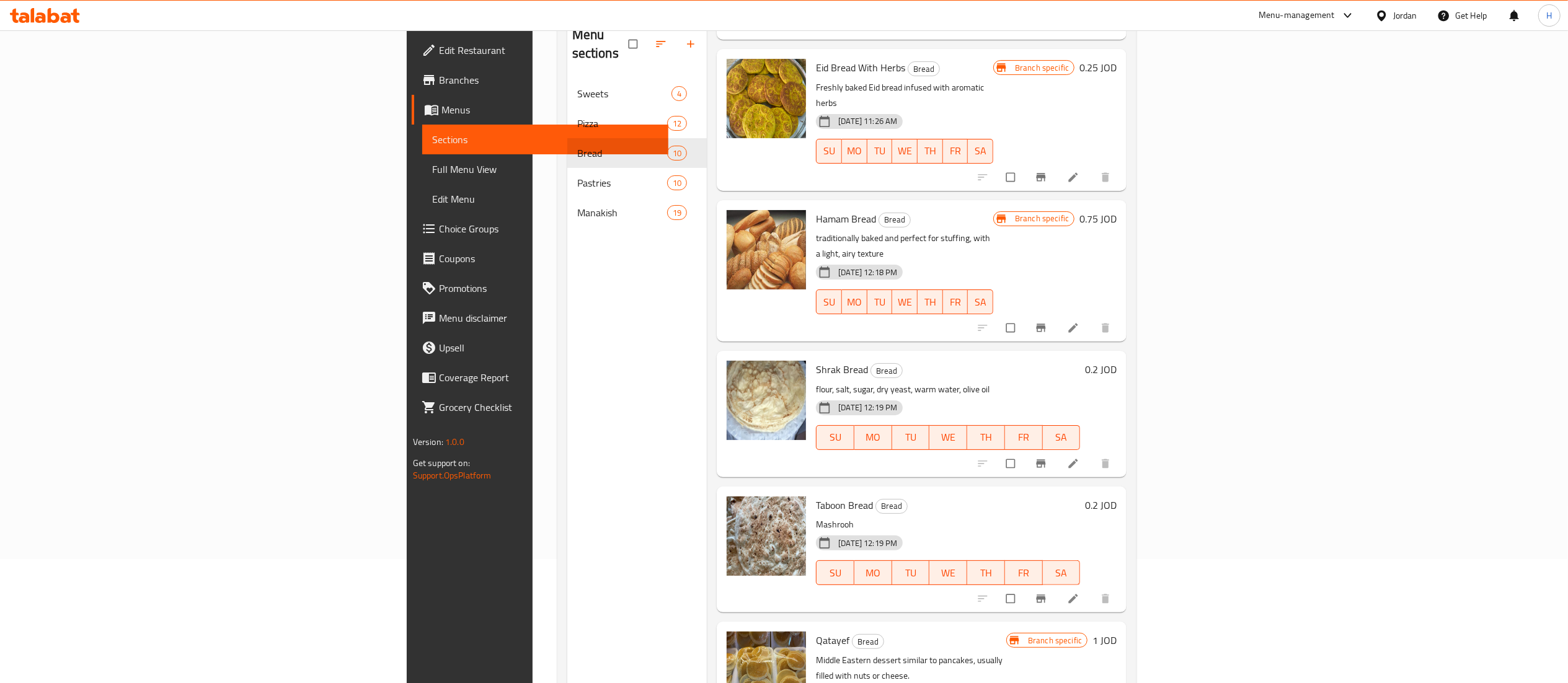
click at [1092, 589] on li at bounding box center [1074, 598] width 35 height 20
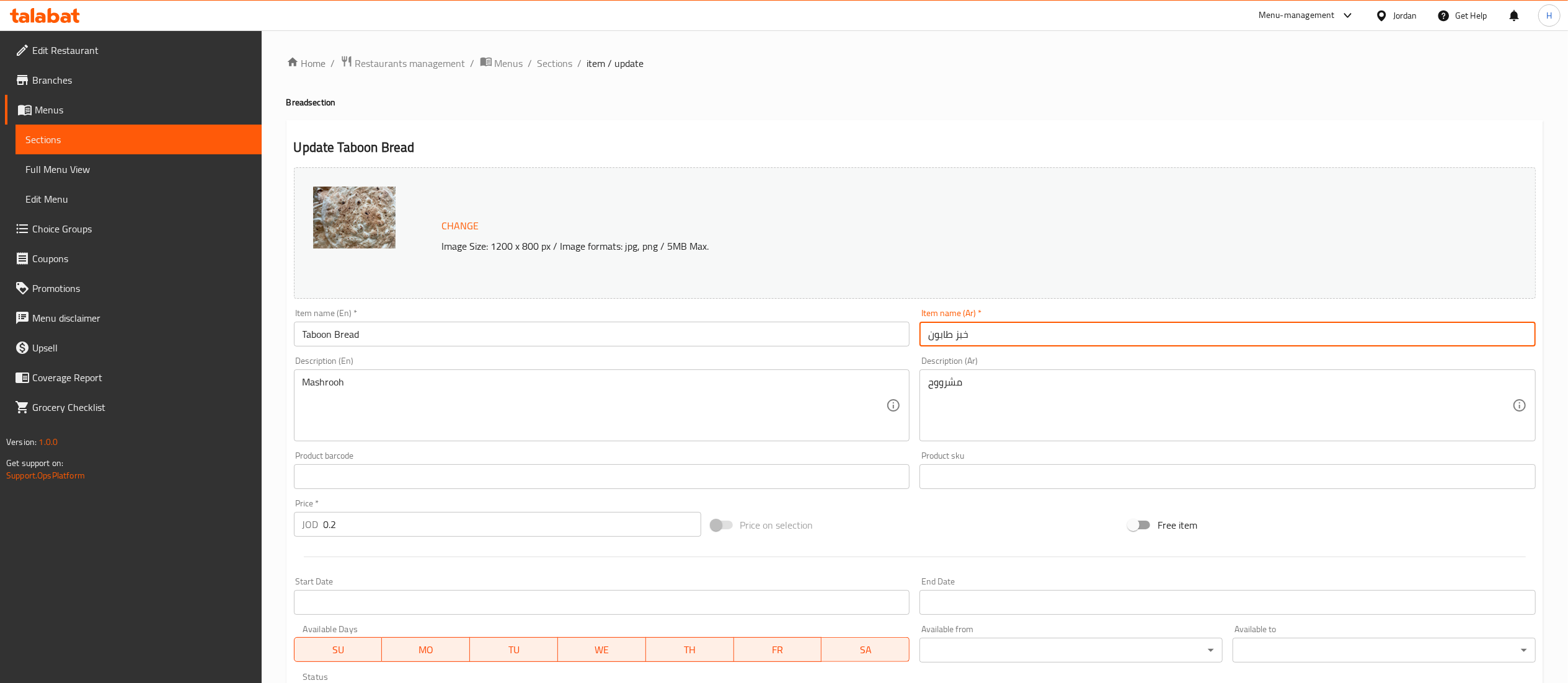
drag, startPoint x: 939, startPoint y: 344, endPoint x: 984, endPoint y: 349, distance: 45.3
click at [984, 349] on div "Item name (Ar)   * خبز طابون Item name (Ar) *" at bounding box center [1227, 328] width 626 height 48
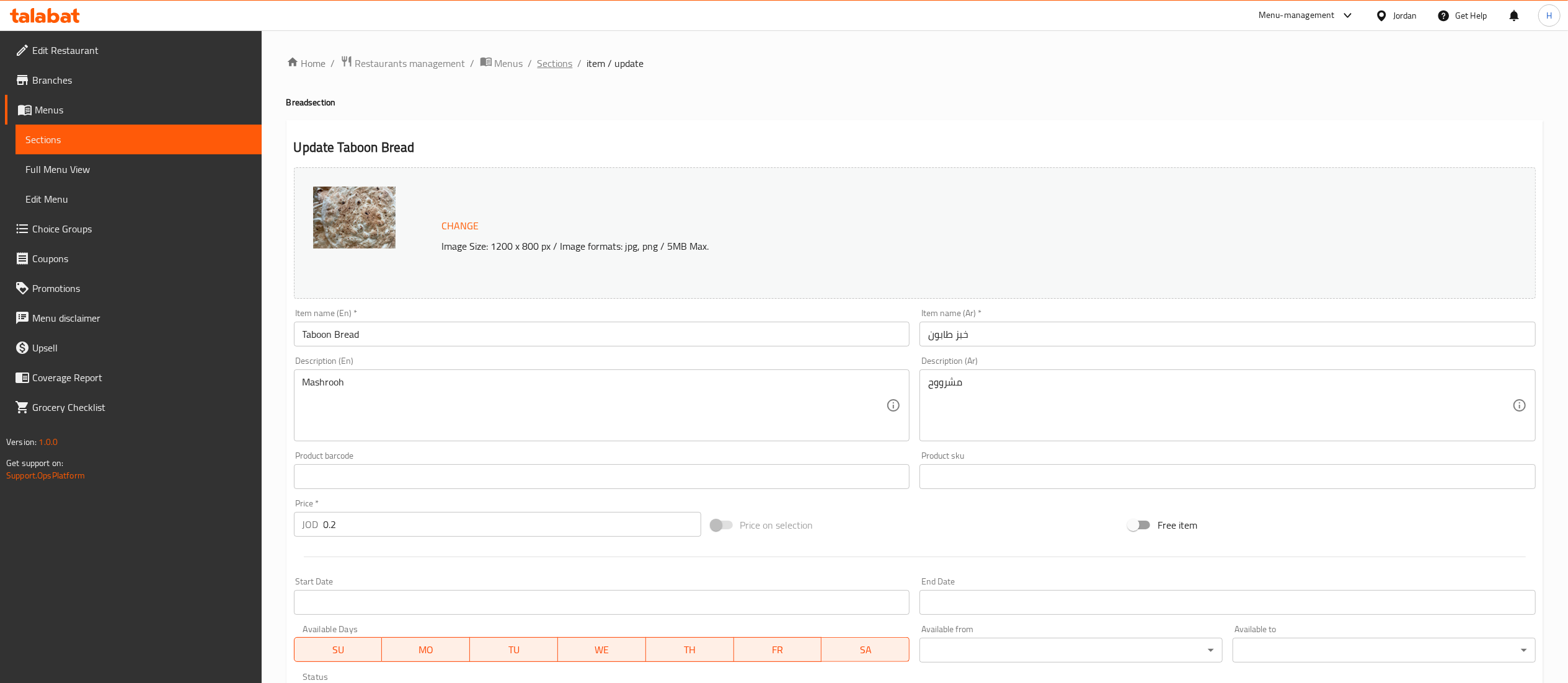
click at [558, 63] on span "Sections" at bounding box center [555, 63] width 35 height 15
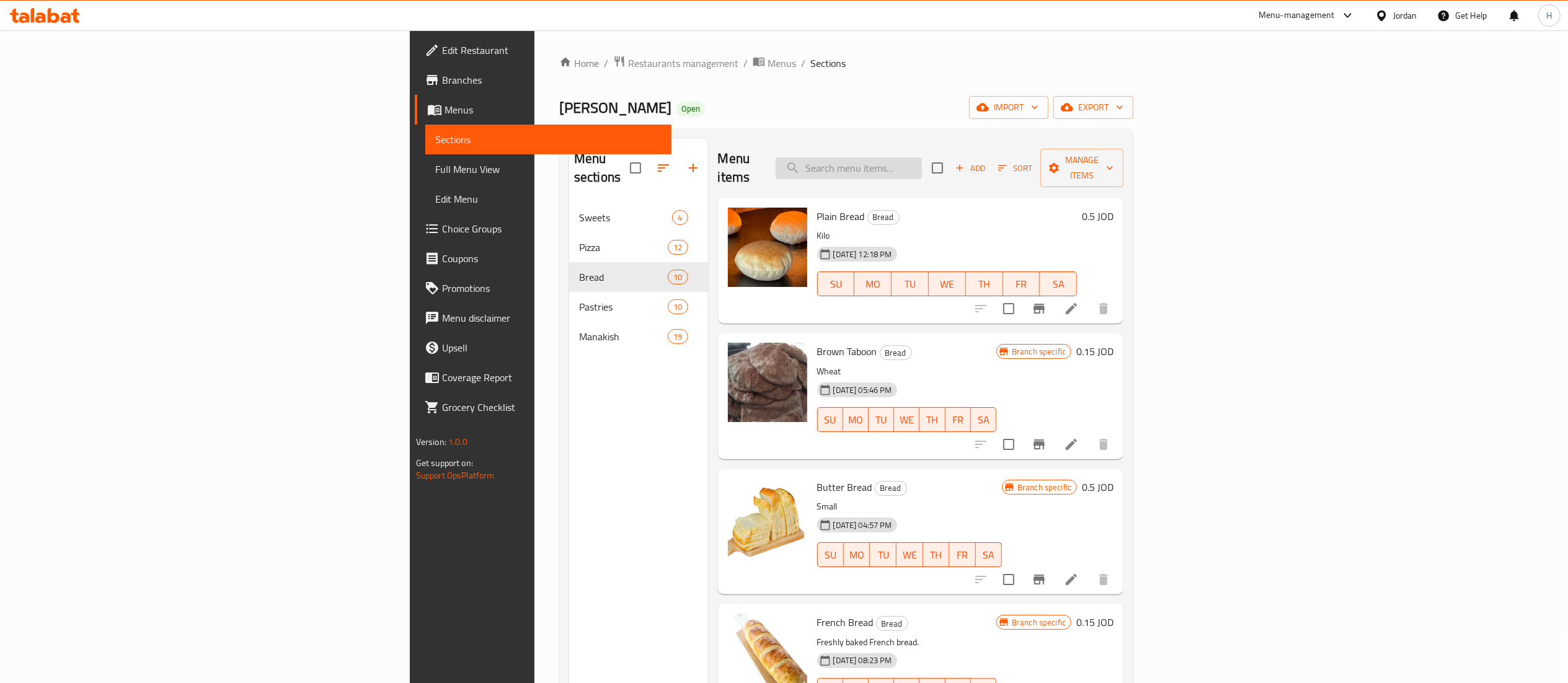
click at [922, 163] on input "search" at bounding box center [849, 168] width 147 height 22
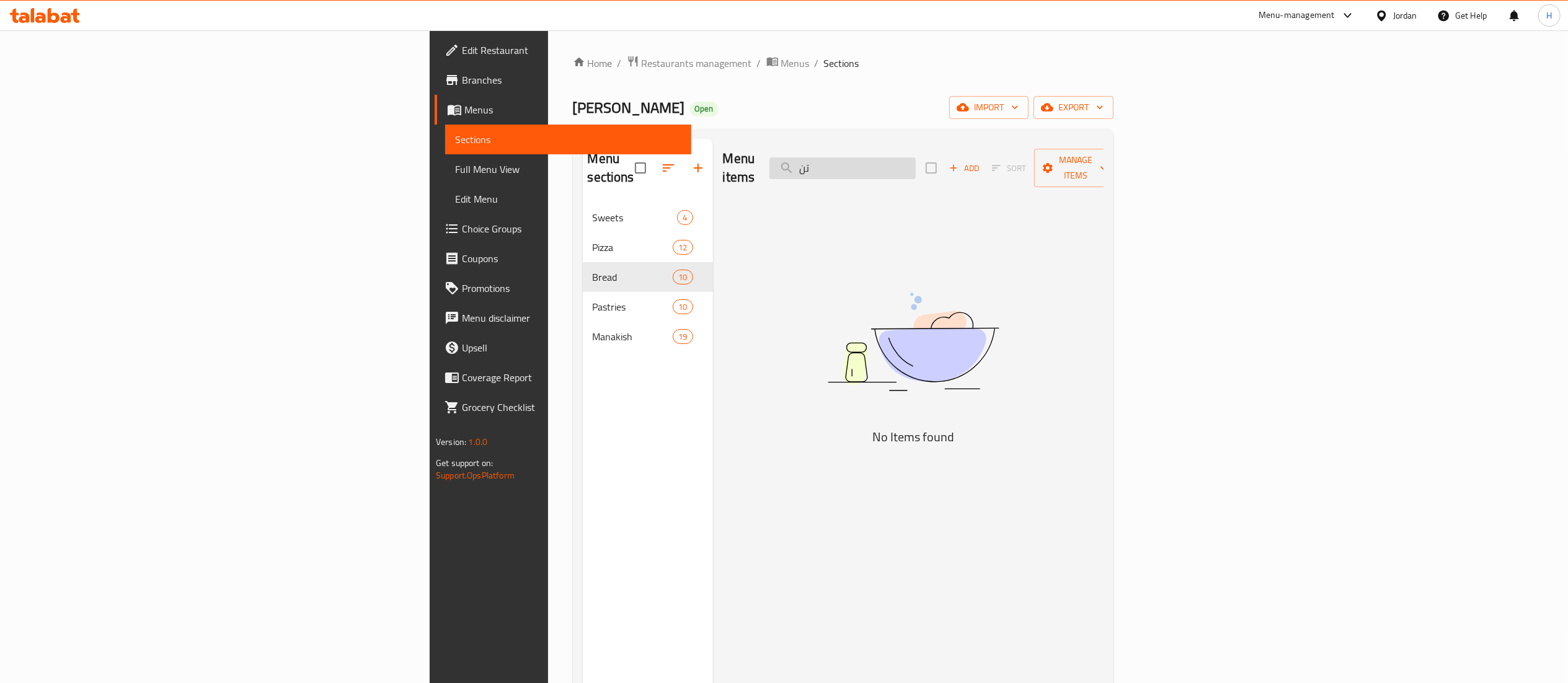
type input "ت"
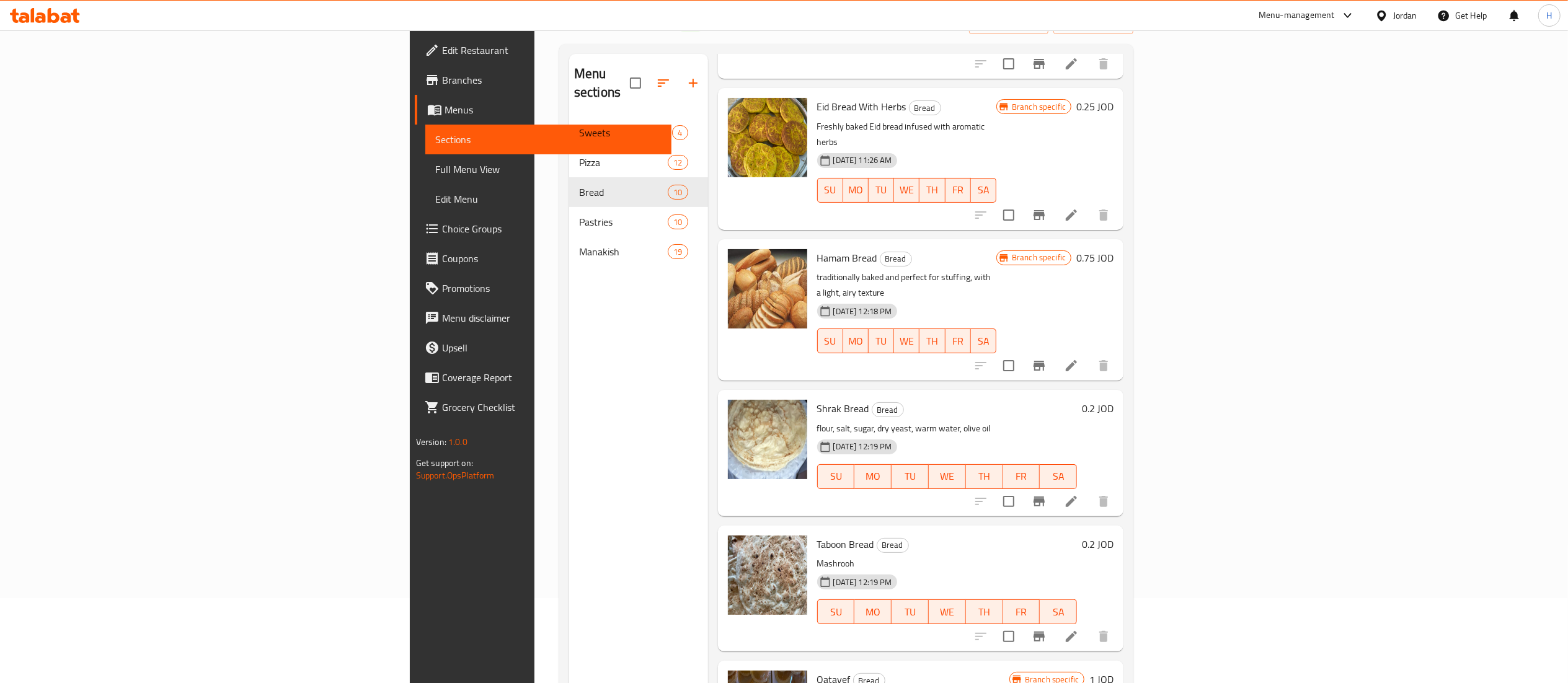
scroll to position [124, 0]
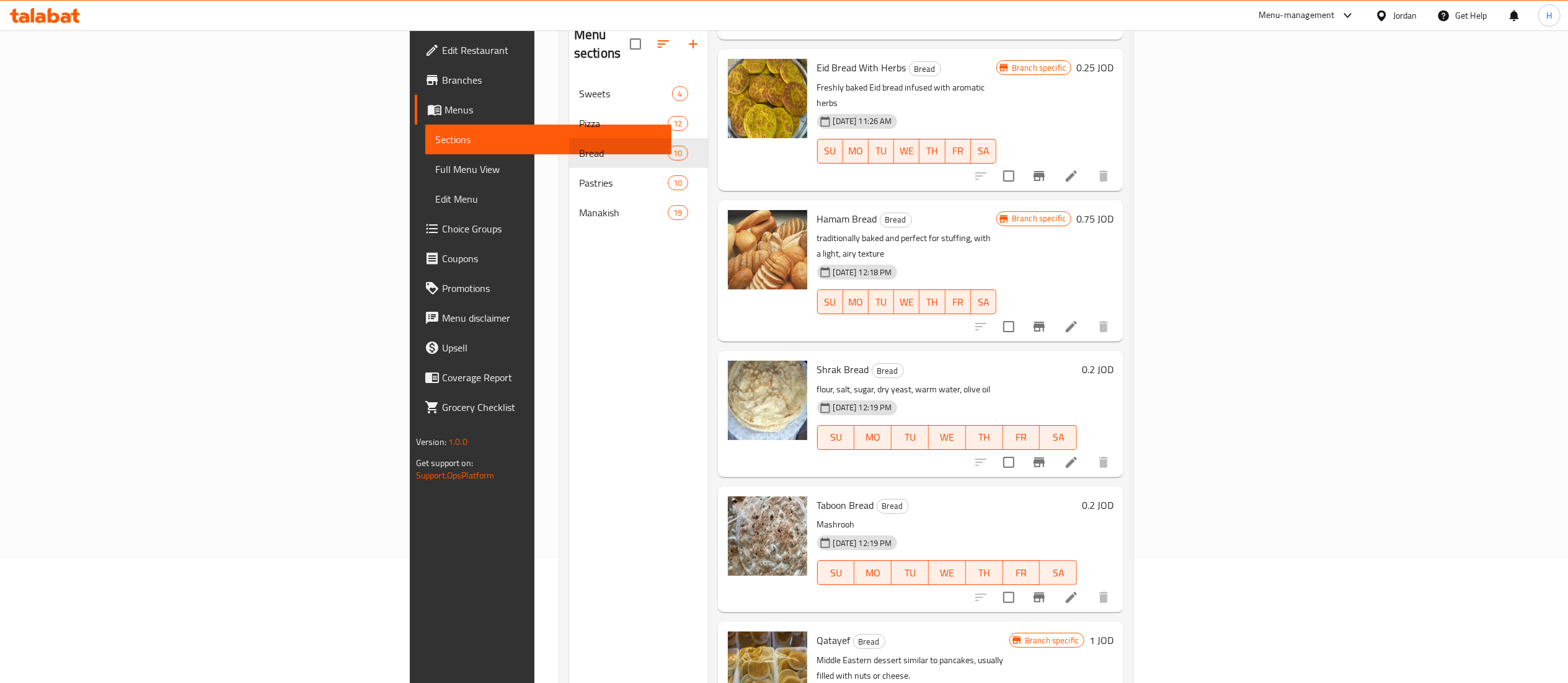
click at [570, 462] on div "Menu sections Sweets 4 Pizza 12 Bread 10 Pastries 10 Manakish 19" at bounding box center [639, 356] width 139 height 683
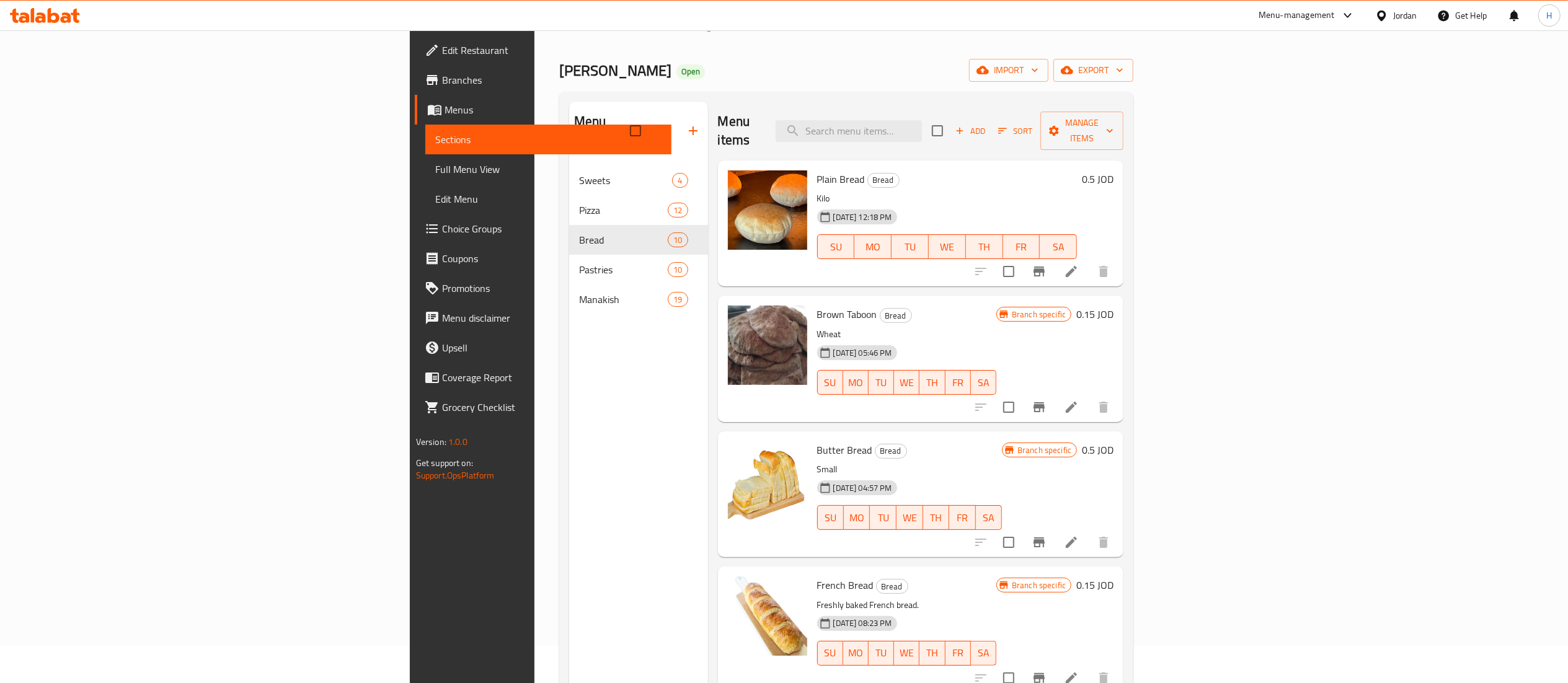
scroll to position [0, 0]
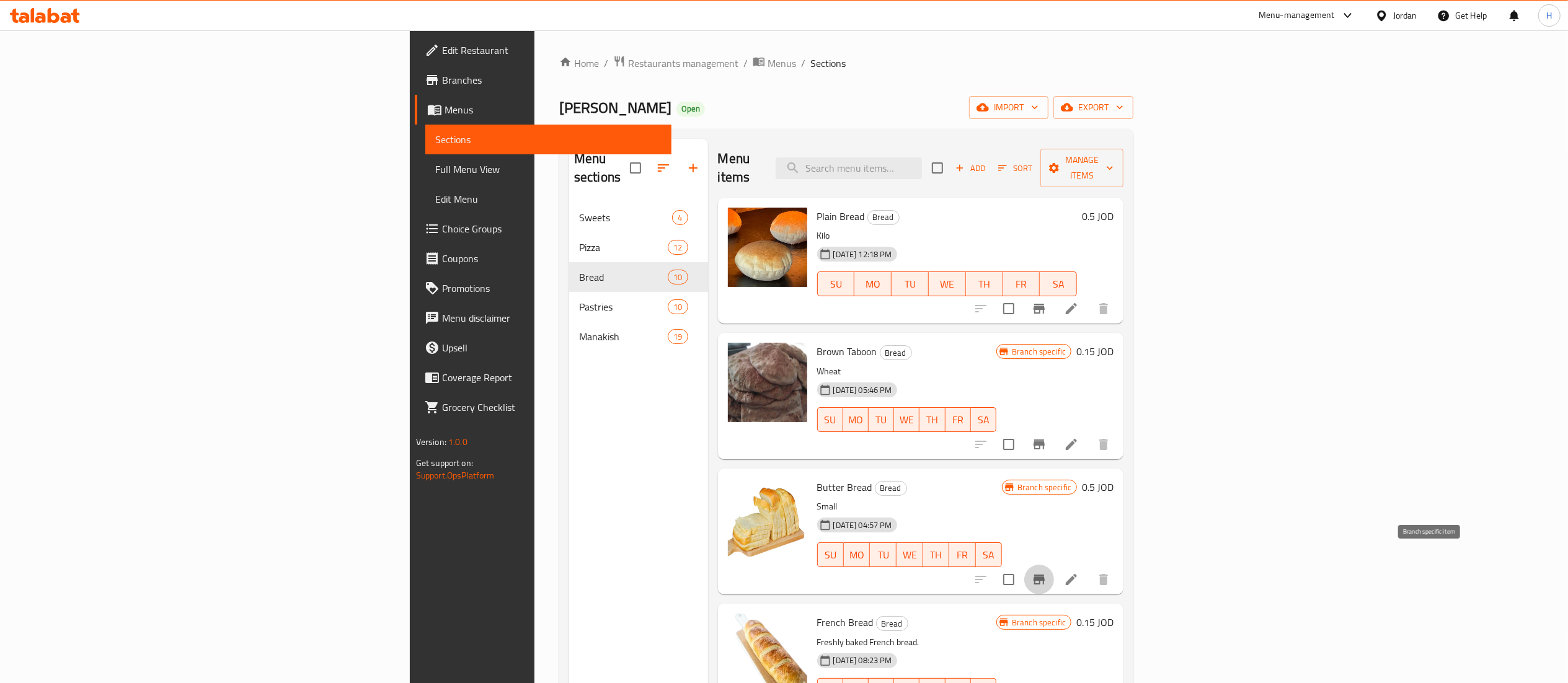
click at [1046, 572] on icon "Branch-specific-item" at bounding box center [1039, 579] width 15 height 15
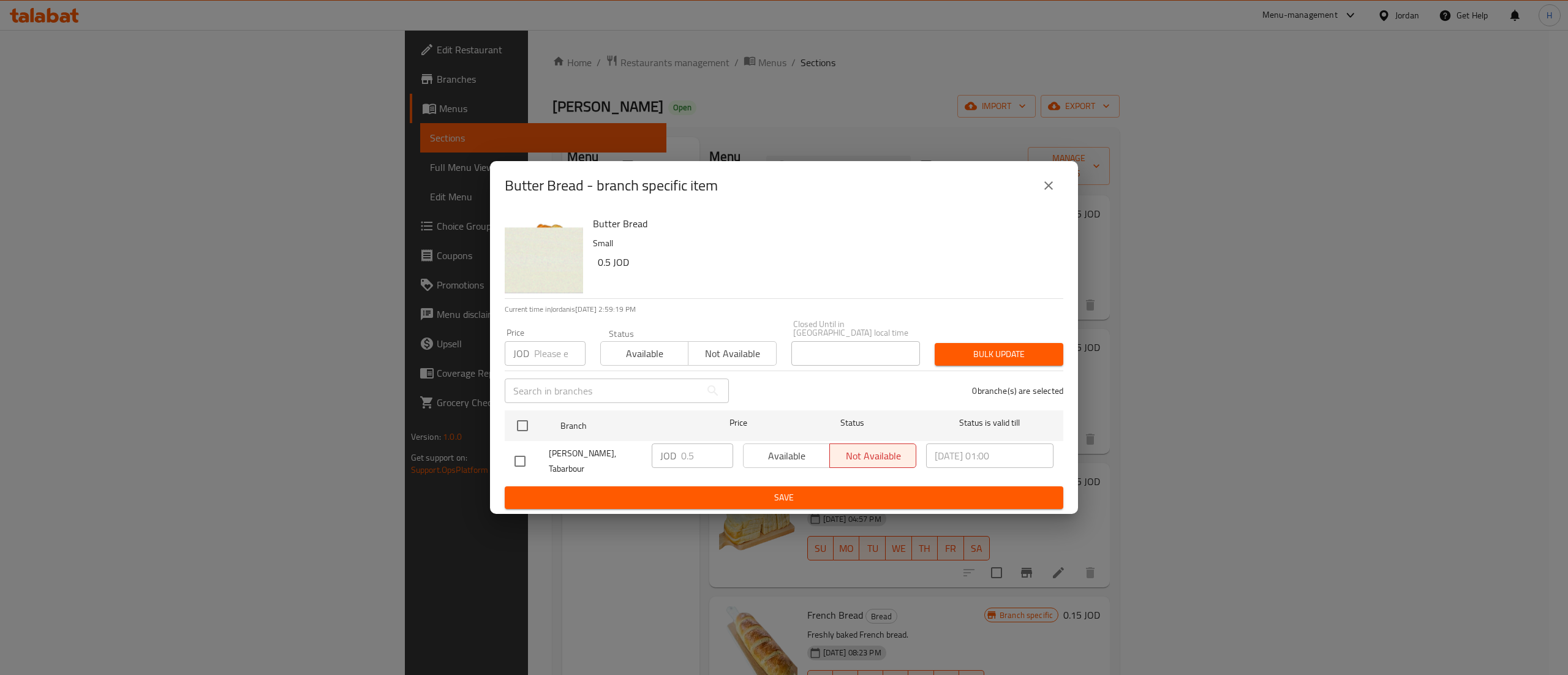
click at [520, 449] on input "checkbox" at bounding box center [520, 462] width 26 height 26
checkbox input "true"
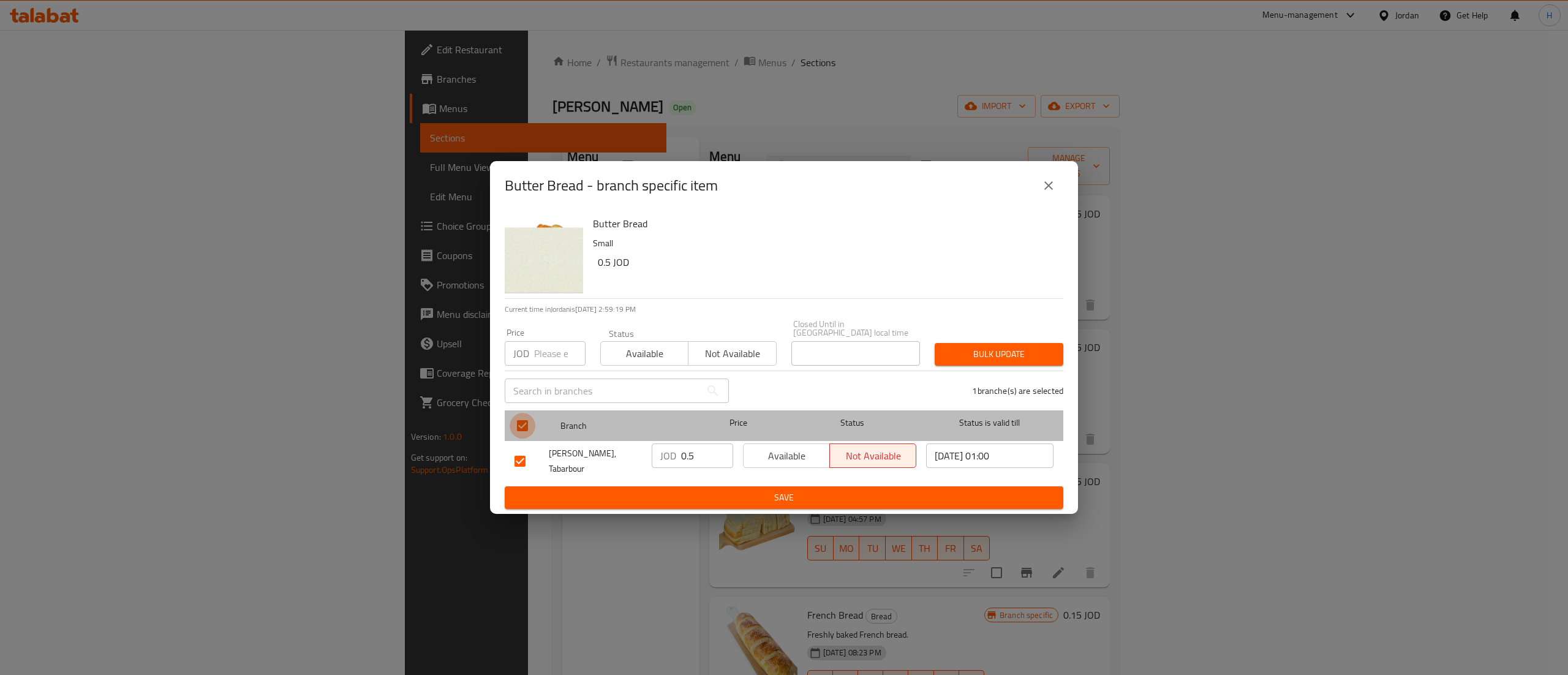
click at [523, 419] on input "checkbox" at bounding box center [523, 426] width 26 height 26
checkbox input "false"
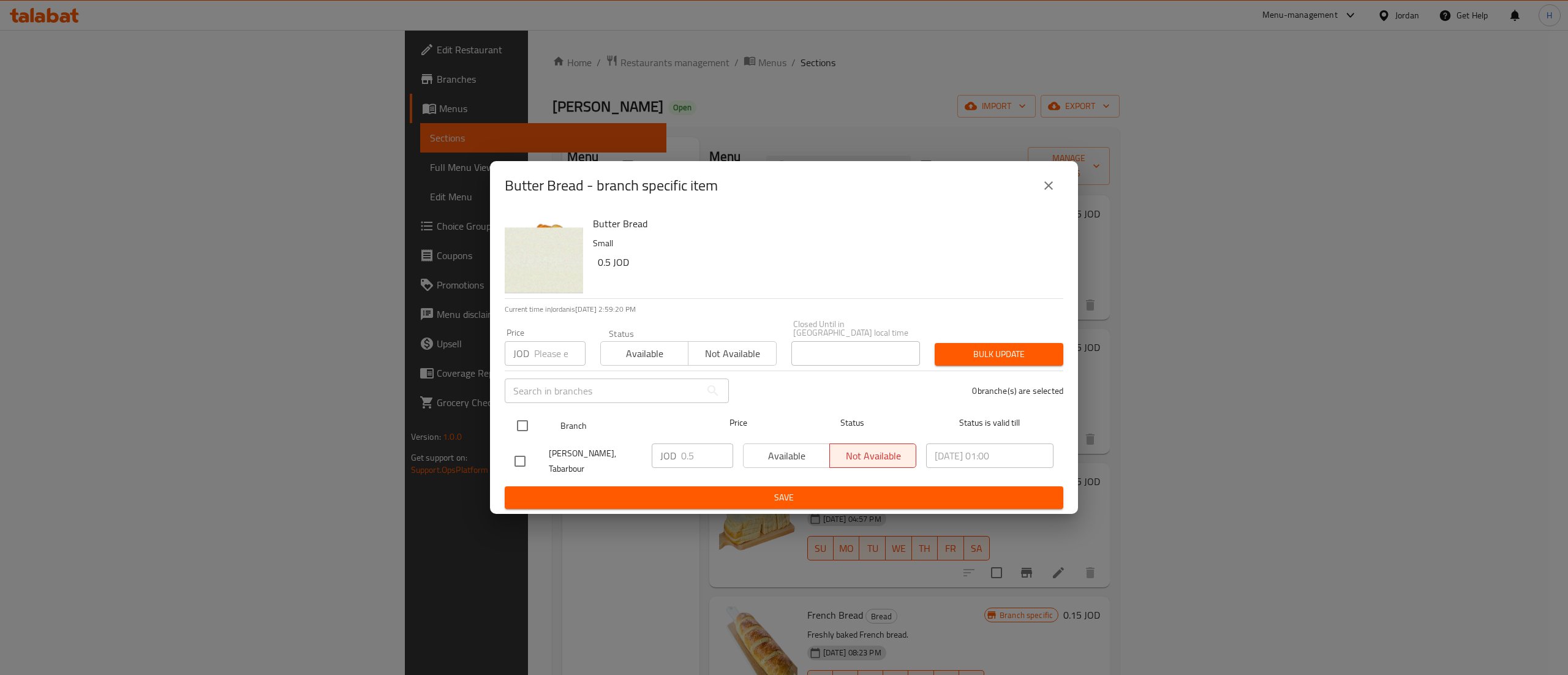
click at [522, 428] on input "checkbox" at bounding box center [523, 426] width 26 height 26
checkbox input "true"
drag, startPoint x: 696, startPoint y: 455, endPoint x: 674, endPoint y: 459, distance: 22.4
click at [674, 459] on div "JOD 0.5 ​" at bounding box center [692, 456] width 81 height 24
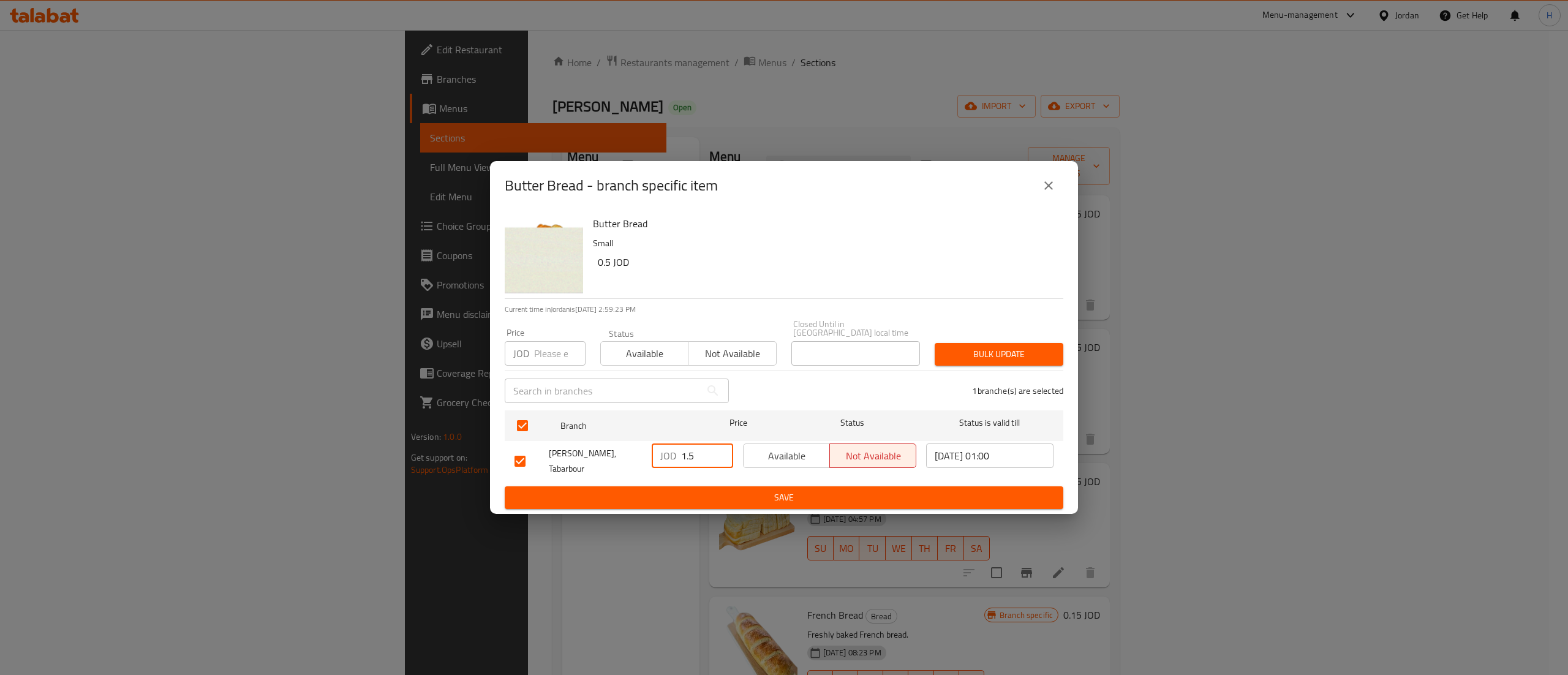
type input "1.5"
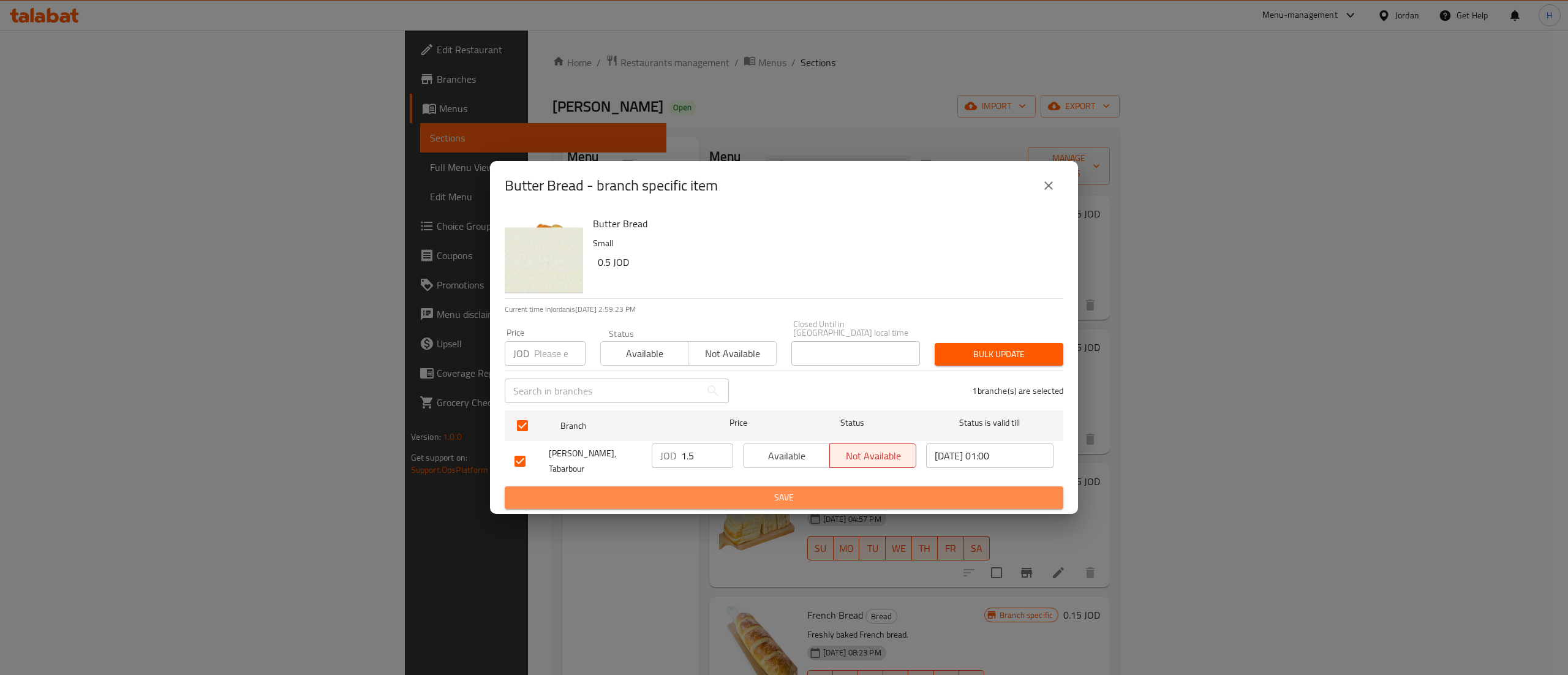
click at [776, 490] on span "Save" at bounding box center [784, 498] width 539 height 16
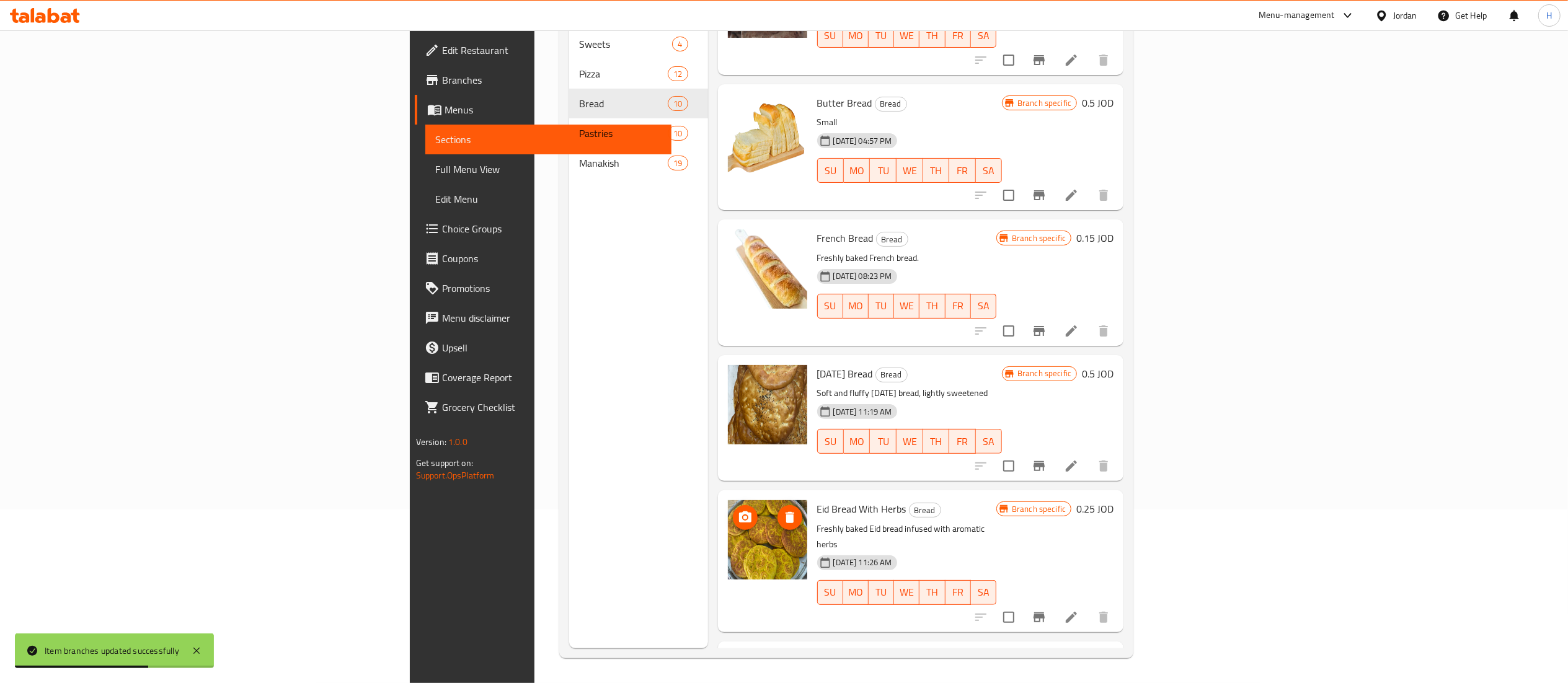
scroll to position [701, 0]
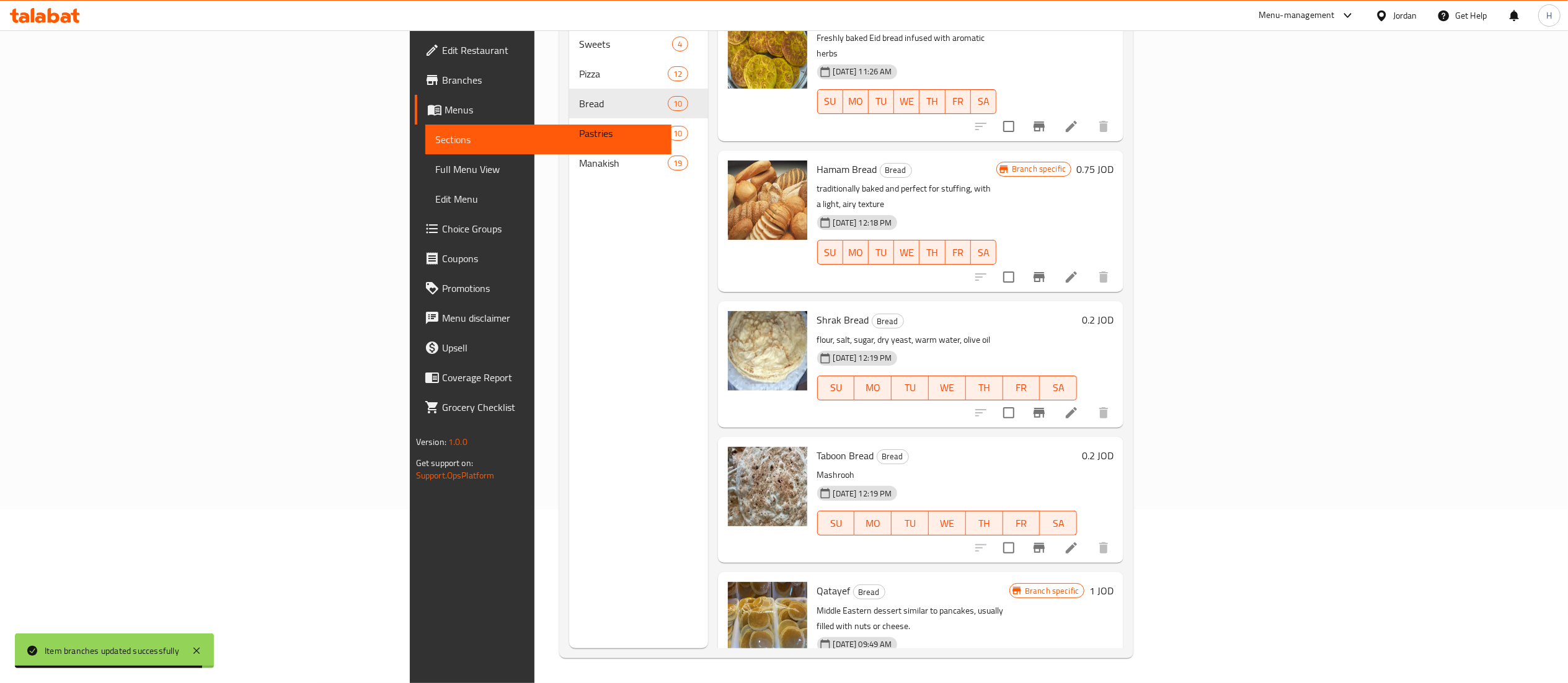
click at [570, 499] on div "Menu sections Sweets 4 Pizza 12 Bread 10 Pastries 10 Manakish 19" at bounding box center [639, 307] width 139 height 683
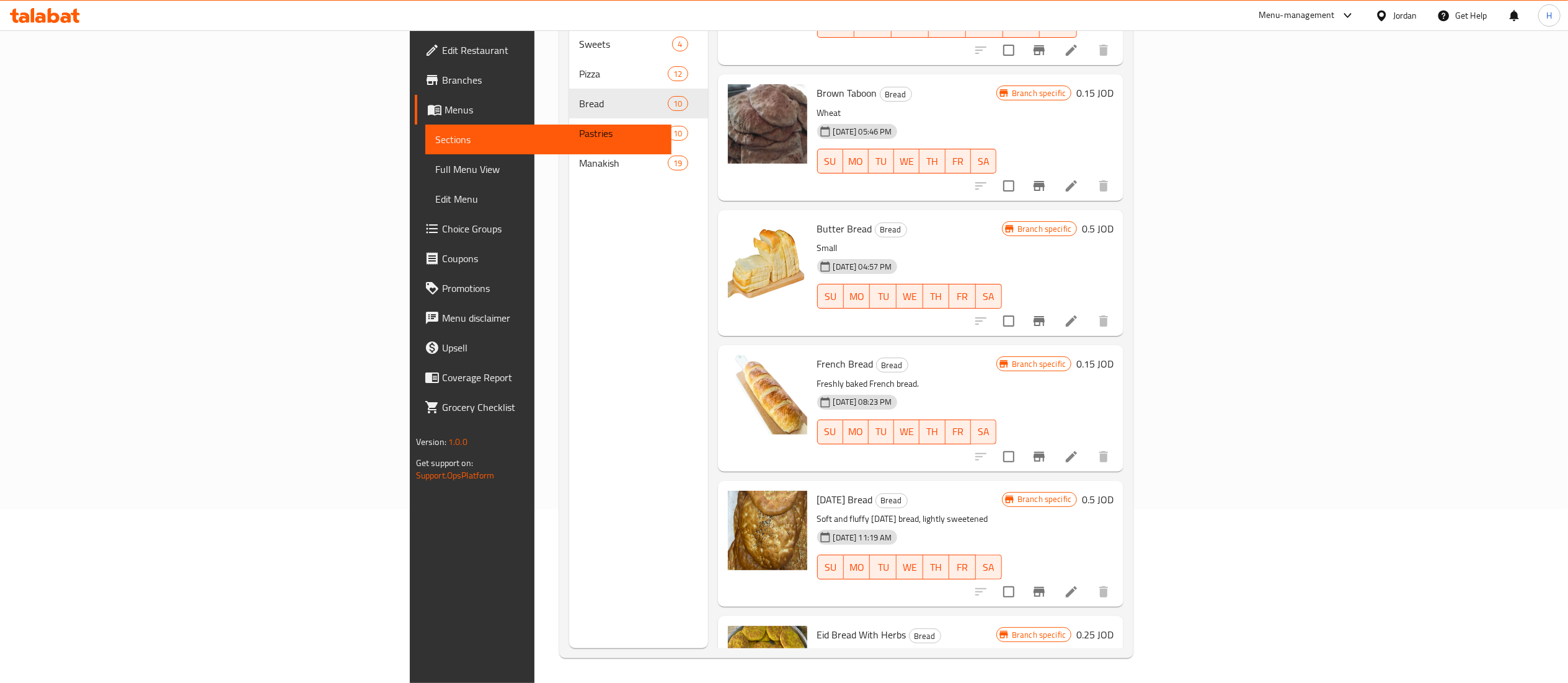
scroll to position [124, 0]
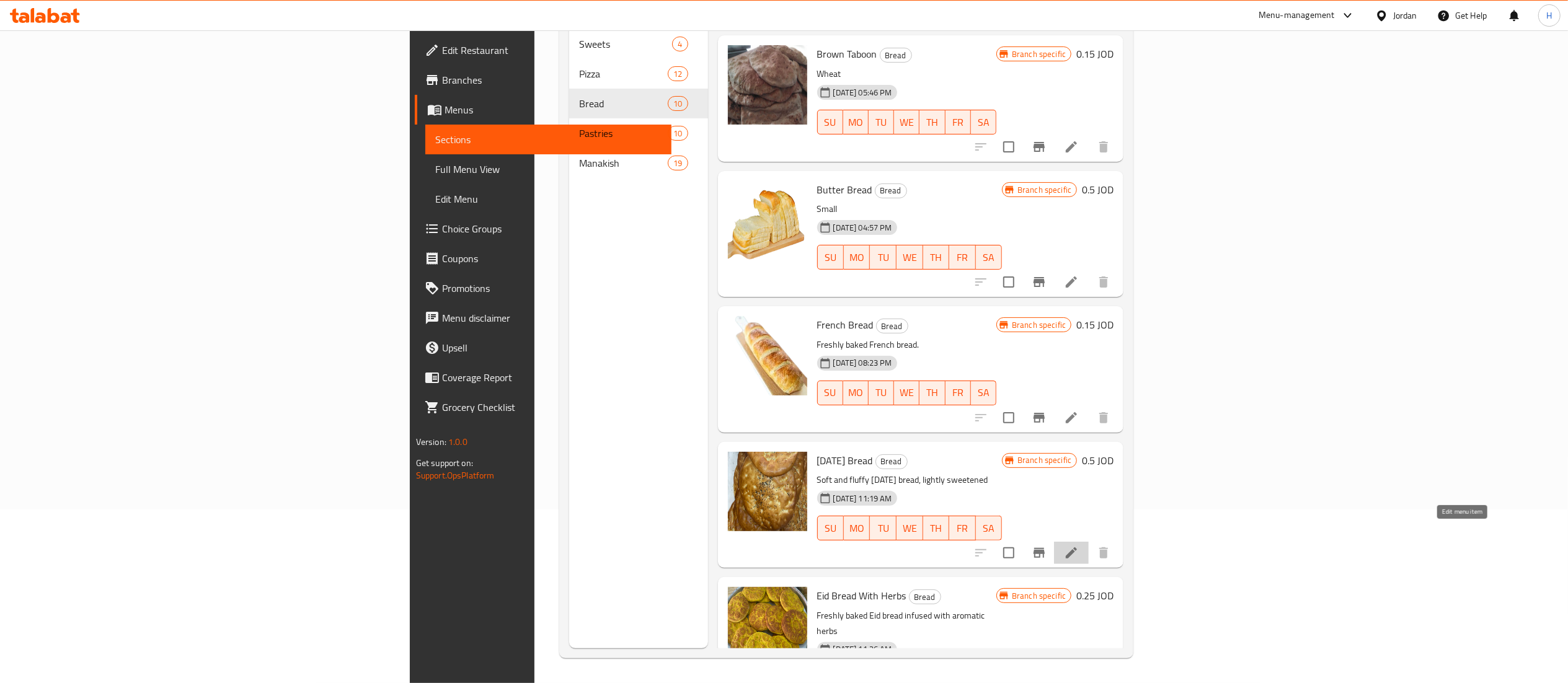
click at [1079, 546] on icon at bounding box center [1071, 553] width 15 height 15
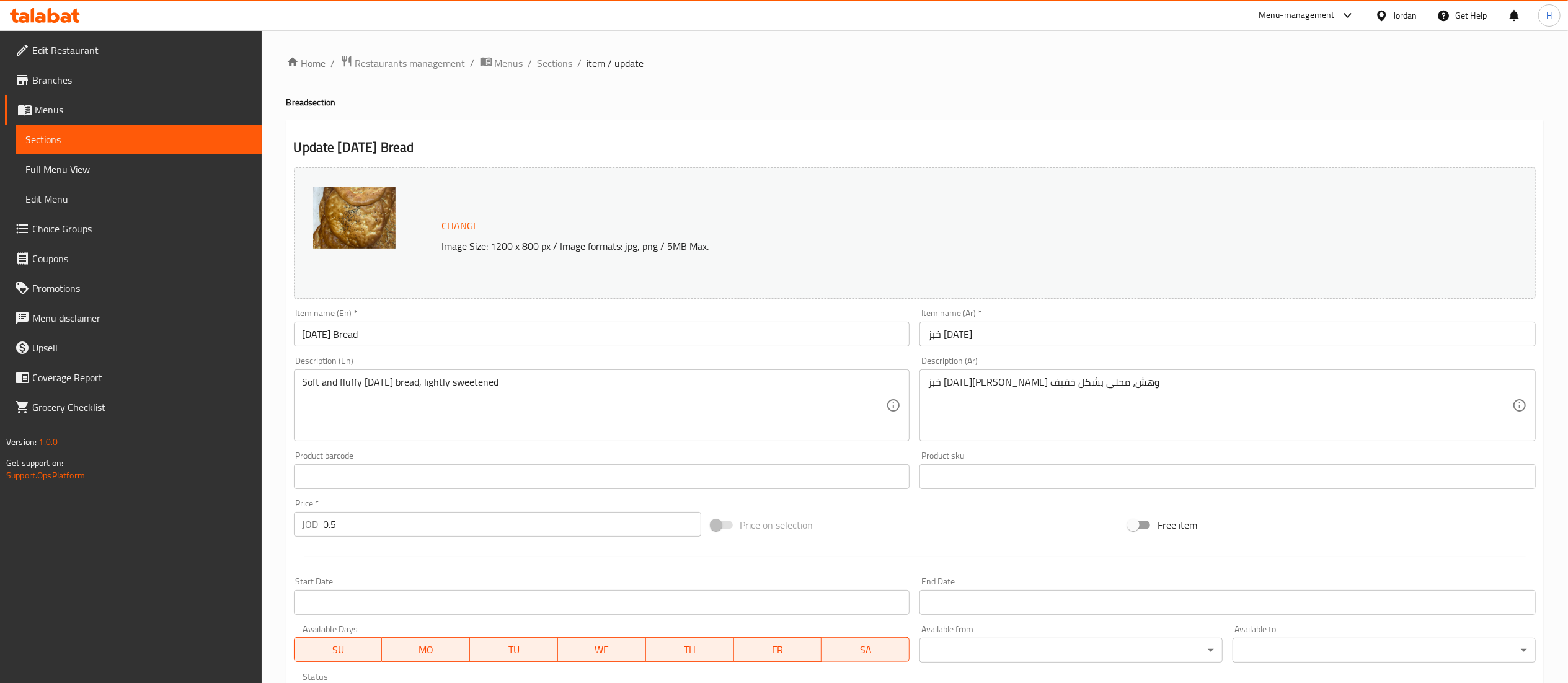
click at [550, 65] on span "Sections" at bounding box center [555, 63] width 35 height 15
